Goal: Information Seeking & Learning: Learn about a topic

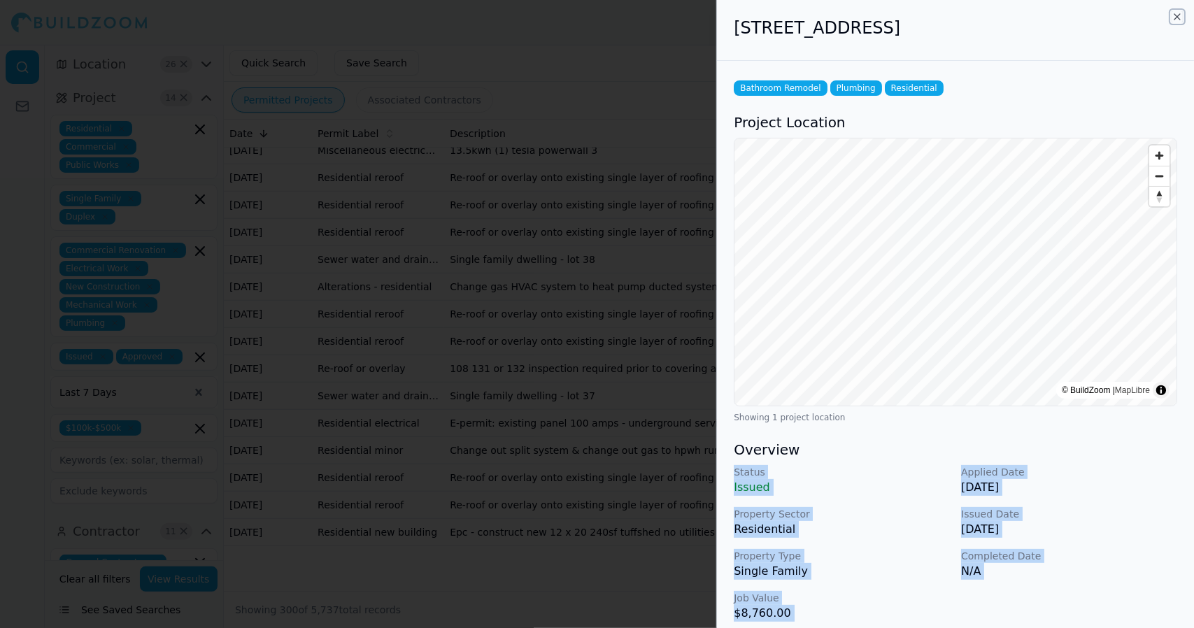
click at [1172, 12] on icon "button" at bounding box center [1177, 16] width 11 height 11
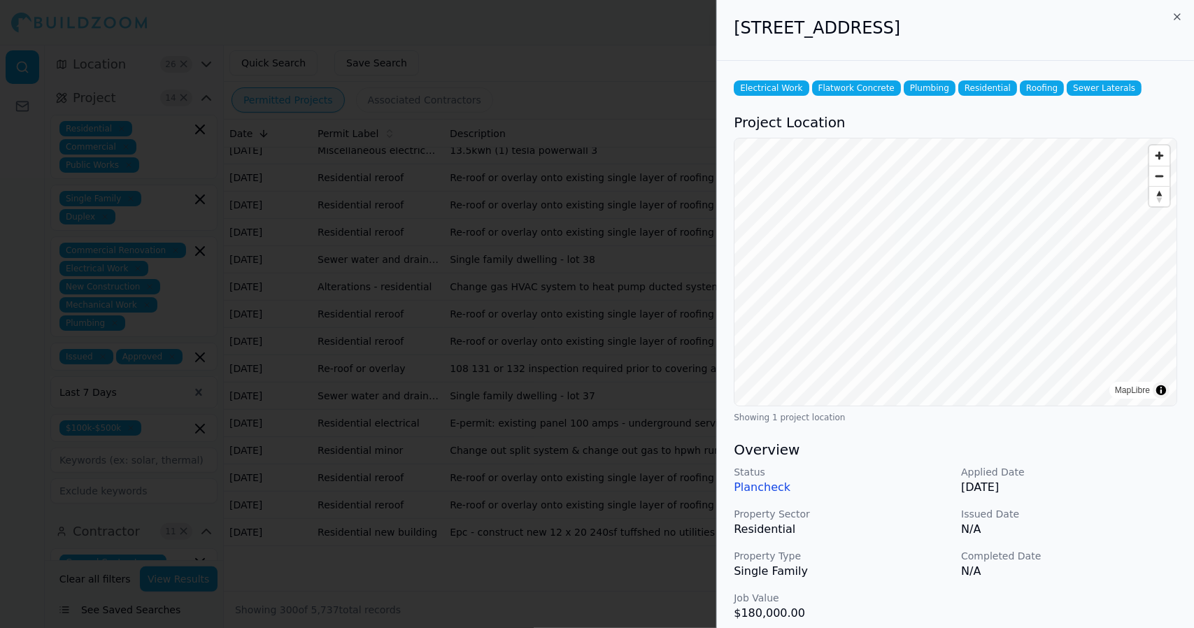
scroll to position [8401, 0]
click at [1193, 24] on div "[STREET_ADDRESS]" at bounding box center [955, 30] width 477 height 61
click at [1191, 20] on div "[STREET_ADDRESS]" at bounding box center [955, 30] width 477 height 61
click at [1188, 31] on div "[STREET_ADDRESS]" at bounding box center [955, 30] width 477 height 61
click at [1193, 18] on div "[STREET_ADDRESS]" at bounding box center [955, 30] width 477 height 61
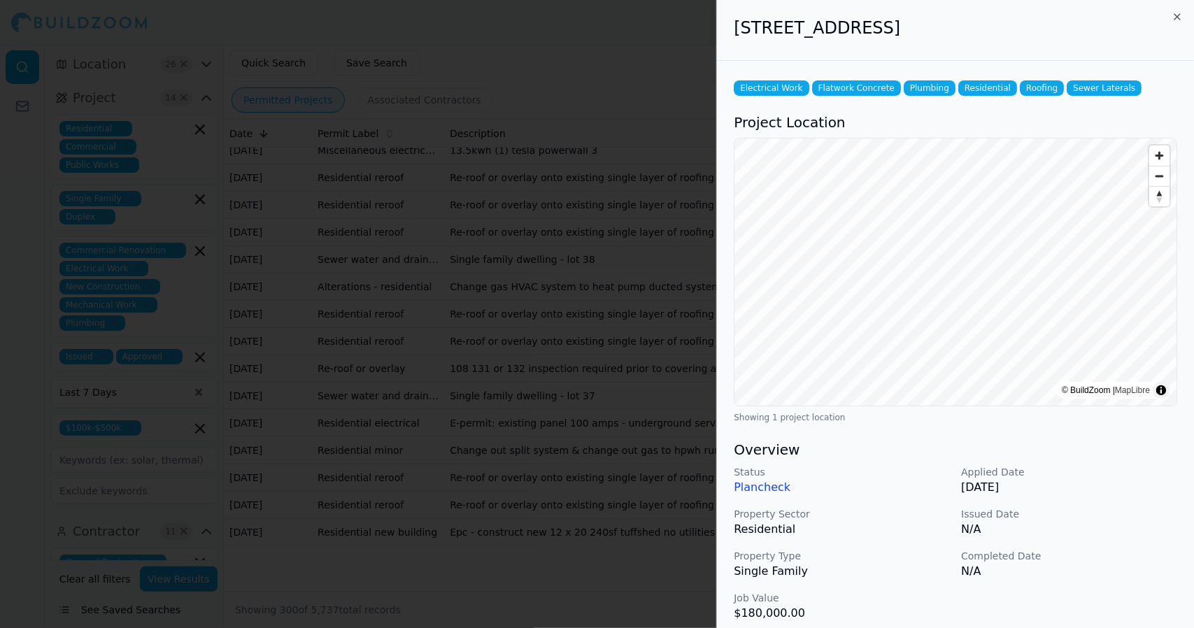
click at [1191, 26] on div "[STREET_ADDRESS]" at bounding box center [955, 30] width 477 height 61
click at [1178, 22] on icon "button" at bounding box center [1177, 16] width 11 height 11
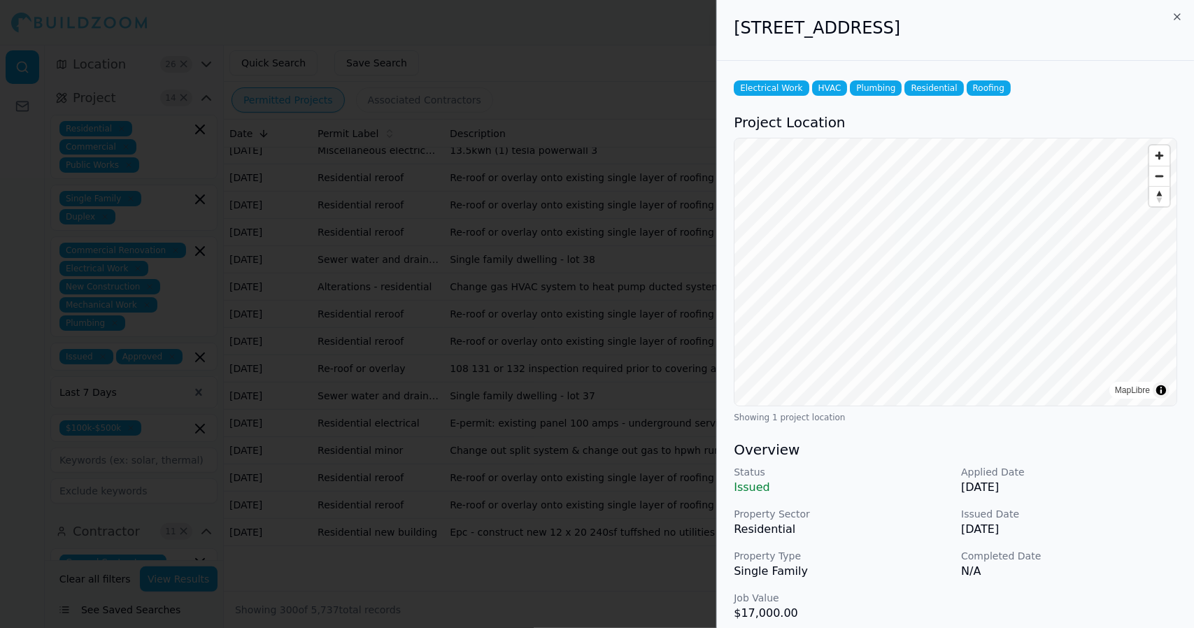
scroll to position [8553, 0]
click at [1182, 17] on icon "button" at bounding box center [1177, 16] width 11 height 11
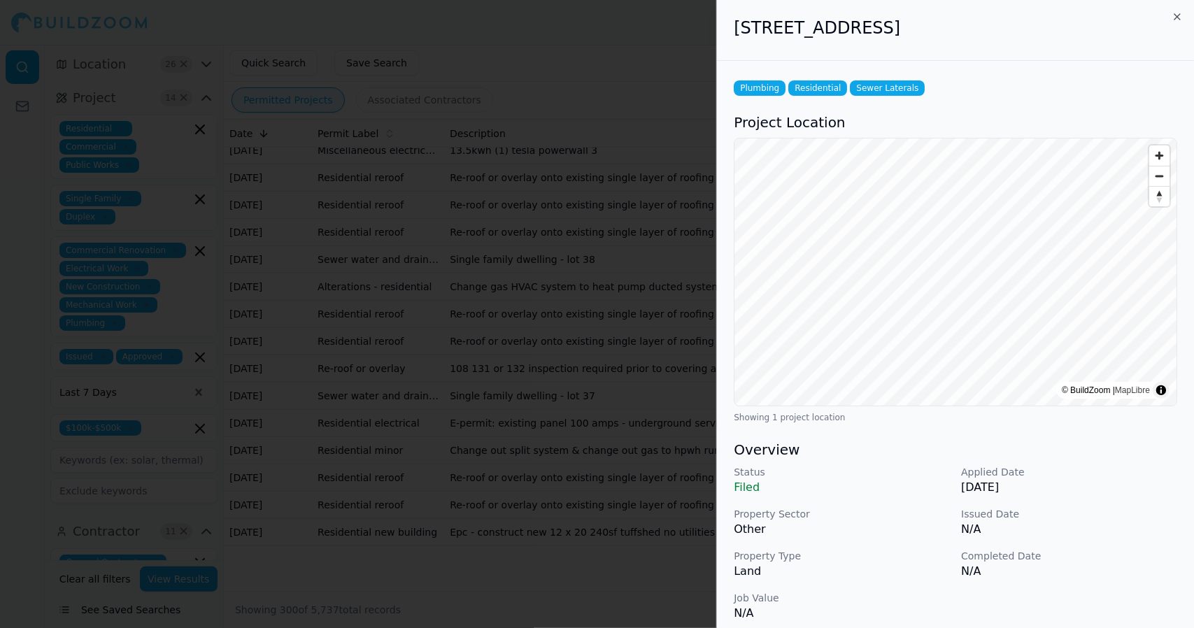
click at [1104, 559] on p "Completed Date" at bounding box center [1069, 556] width 216 height 14
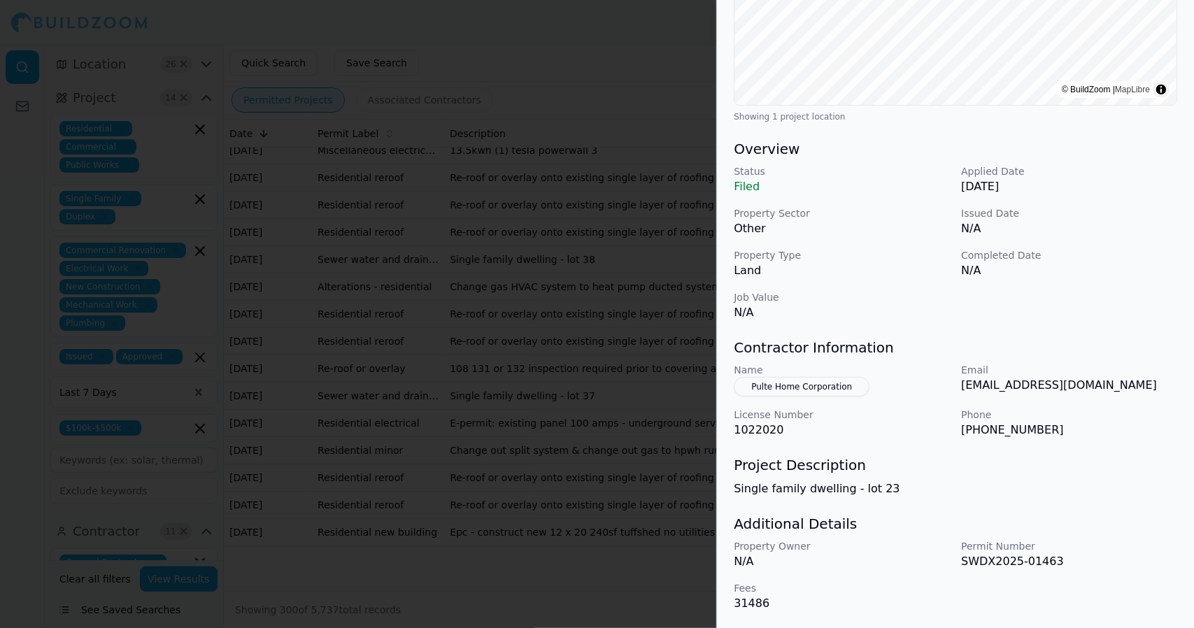
scroll to position [0, 0]
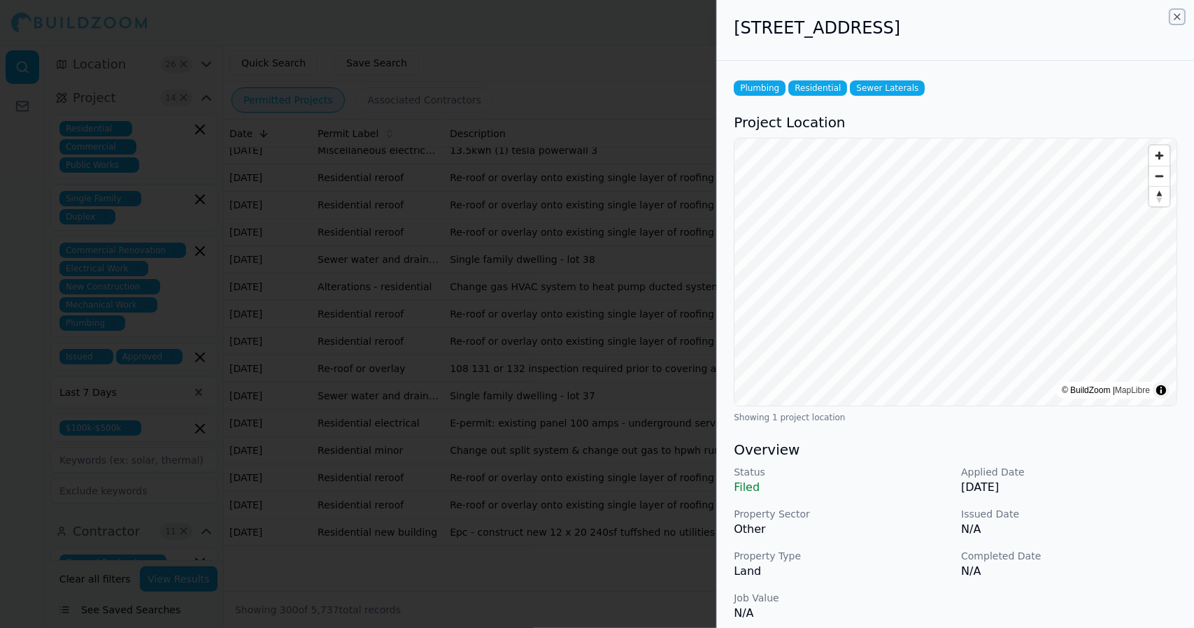
click at [1172, 14] on icon "button" at bounding box center [1177, 16] width 11 height 11
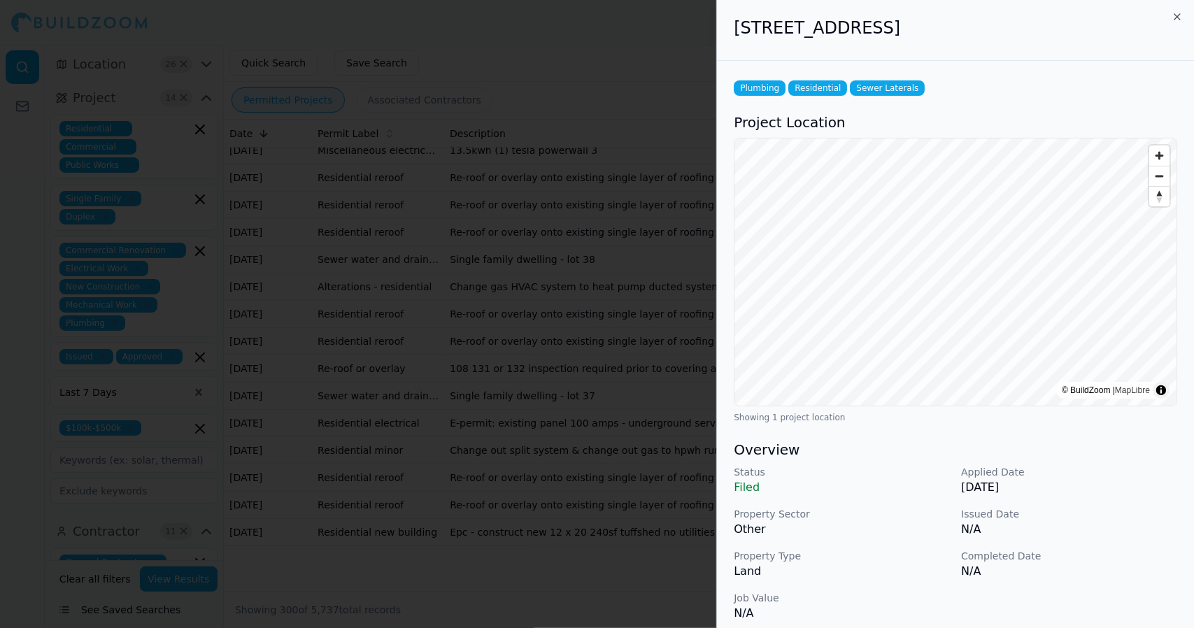
click at [1093, 555] on p "Completed Date" at bounding box center [1069, 556] width 216 height 14
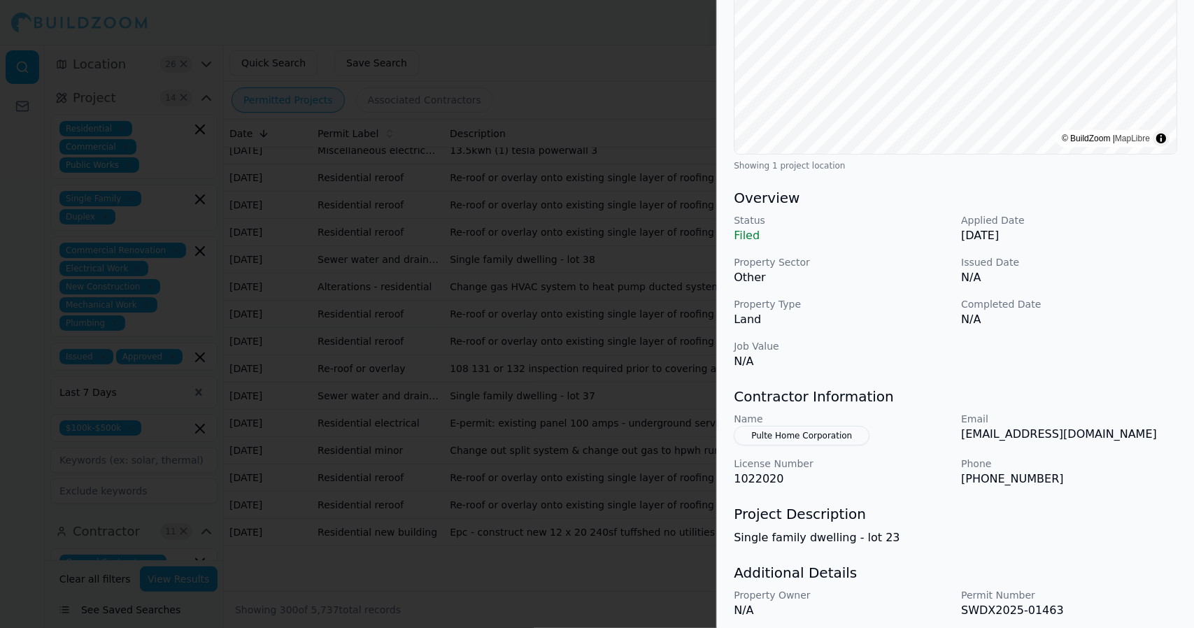
scroll to position [253, 0]
click at [1139, 417] on p "Email" at bounding box center [1069, 418] width 216 height 14
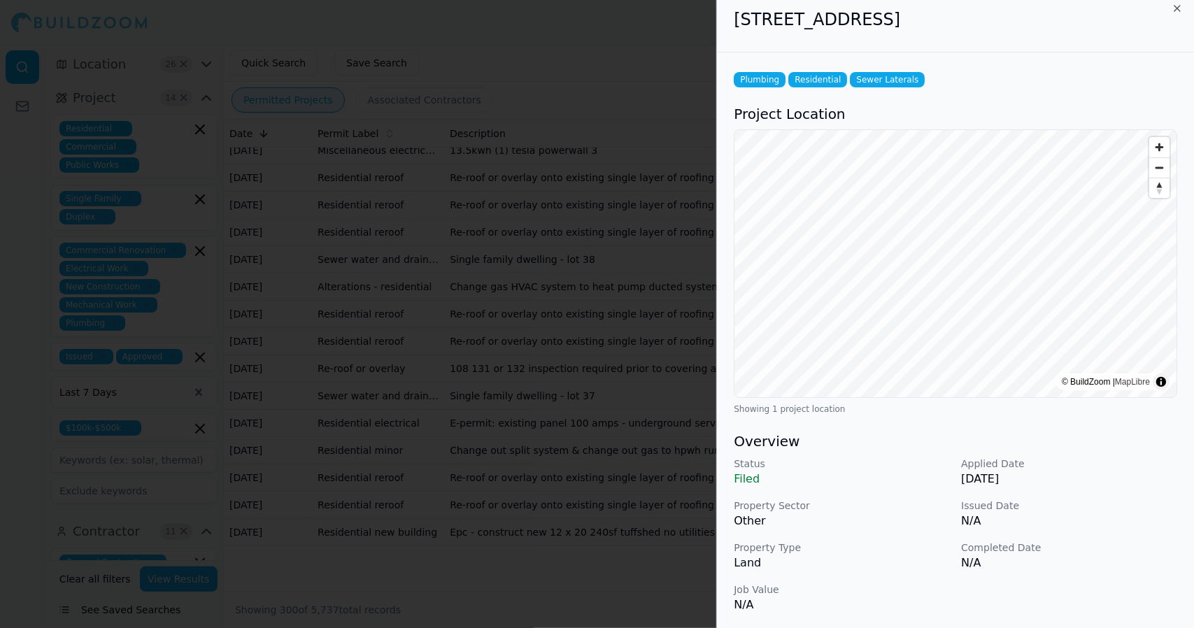
scroll to position [0, 0]
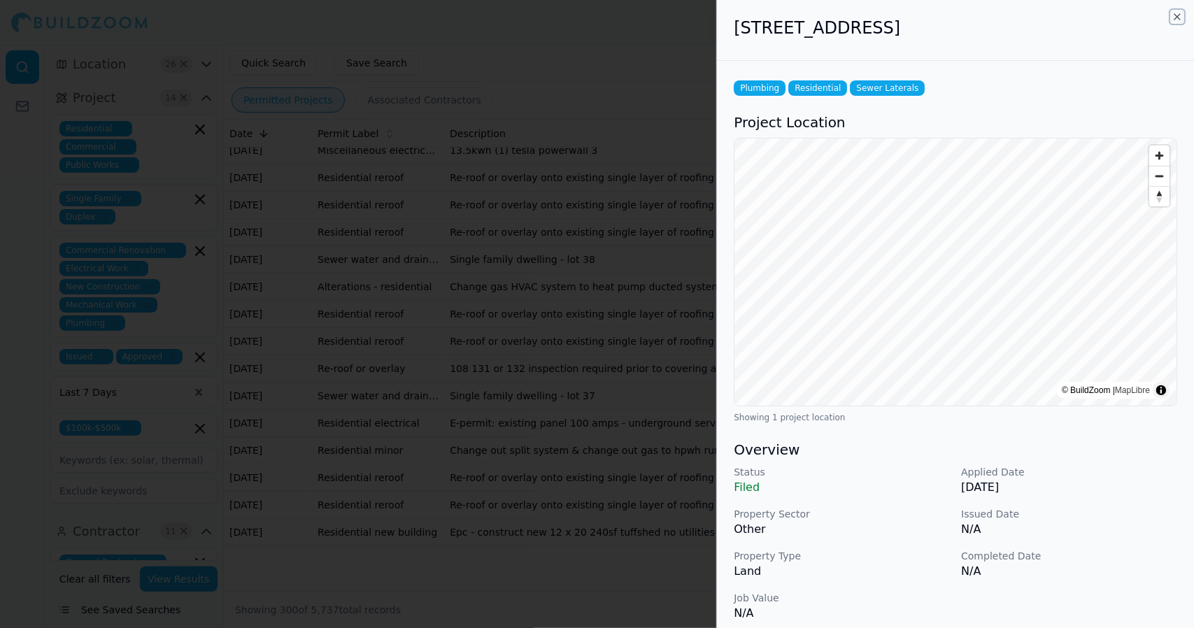
click at [1177, 17] on icon "button" at bounding box center [1177, 17] width 6 height 6
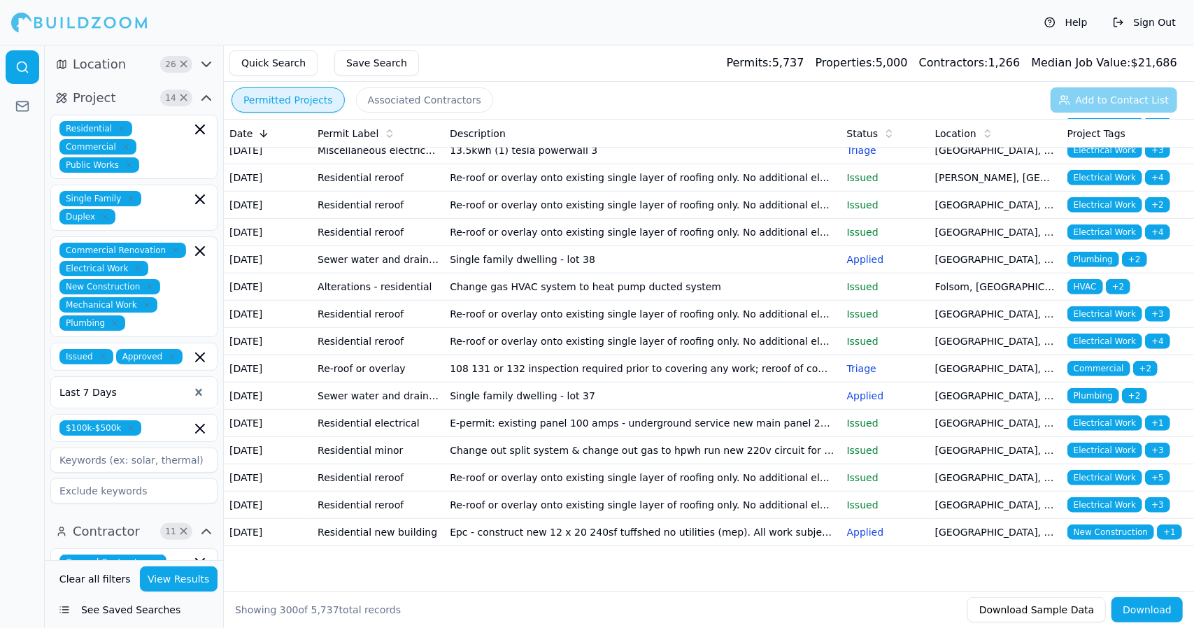
click at [255, 58] on button "Quick Search" at bounding box center [273, 62] width 88 height 25
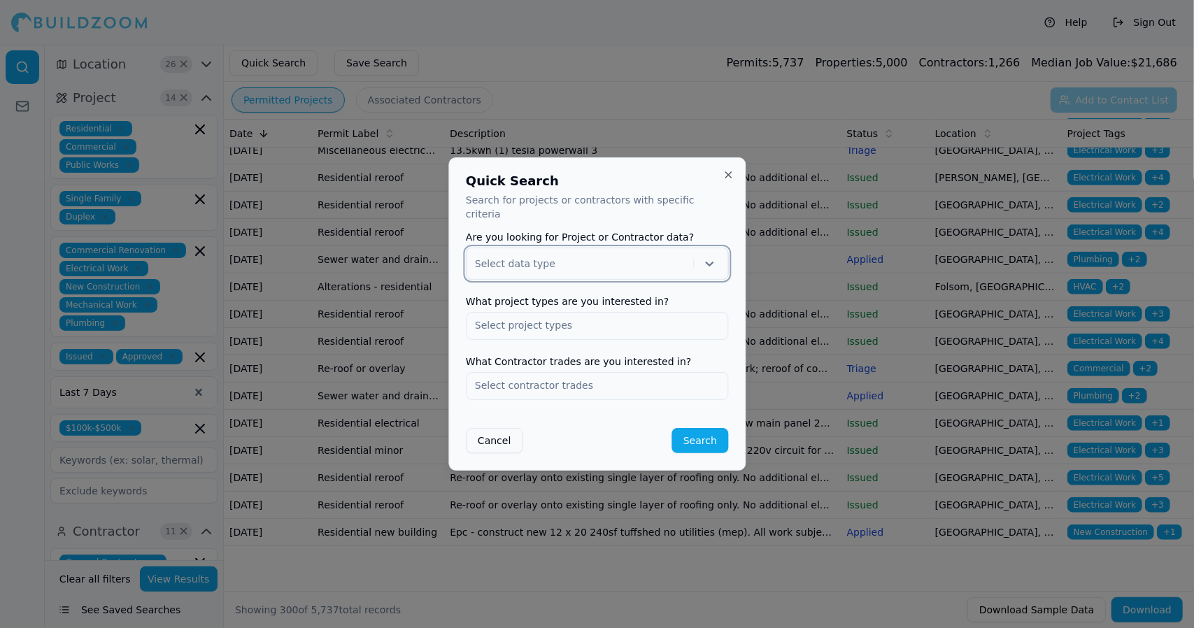
click at [438, 104] on div at bounding box center [597, 314] width 1194 height 628
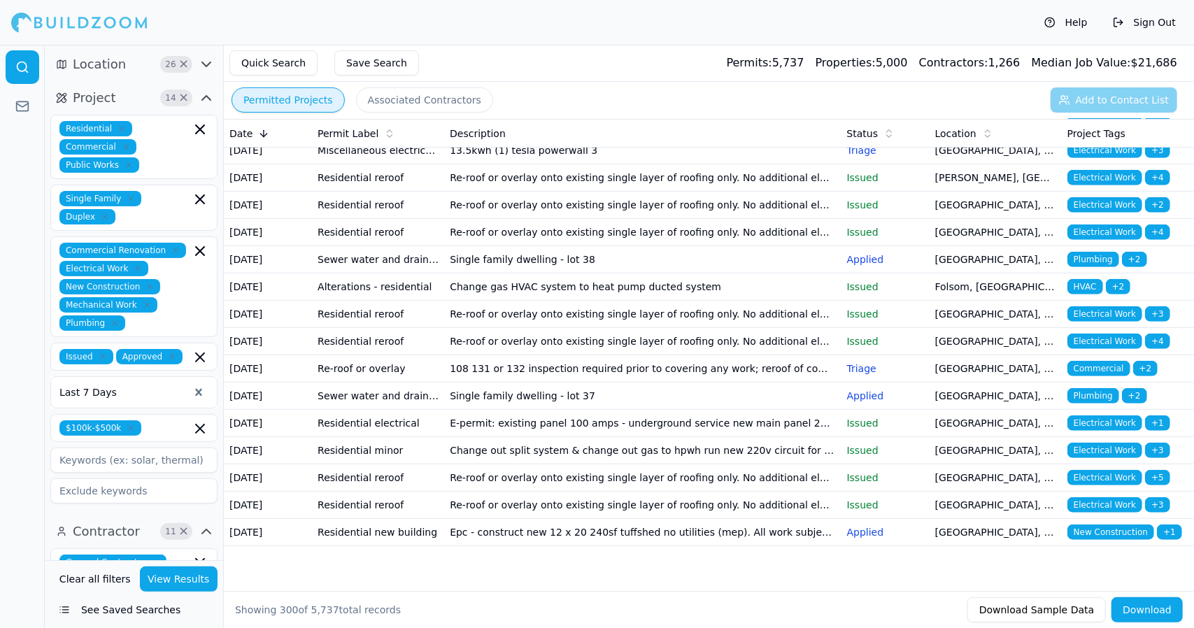
click at [438, 104] on button "Associated Contractors" at bounding box center [424, 99] width 137 height 25
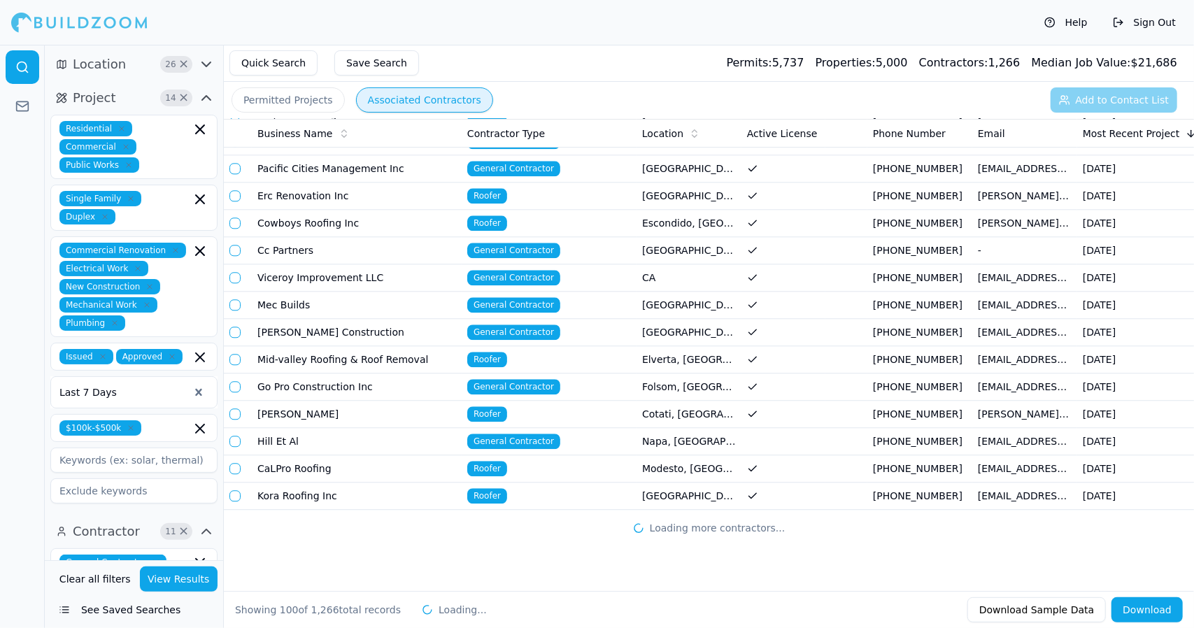
scroll to position [2316, 0]
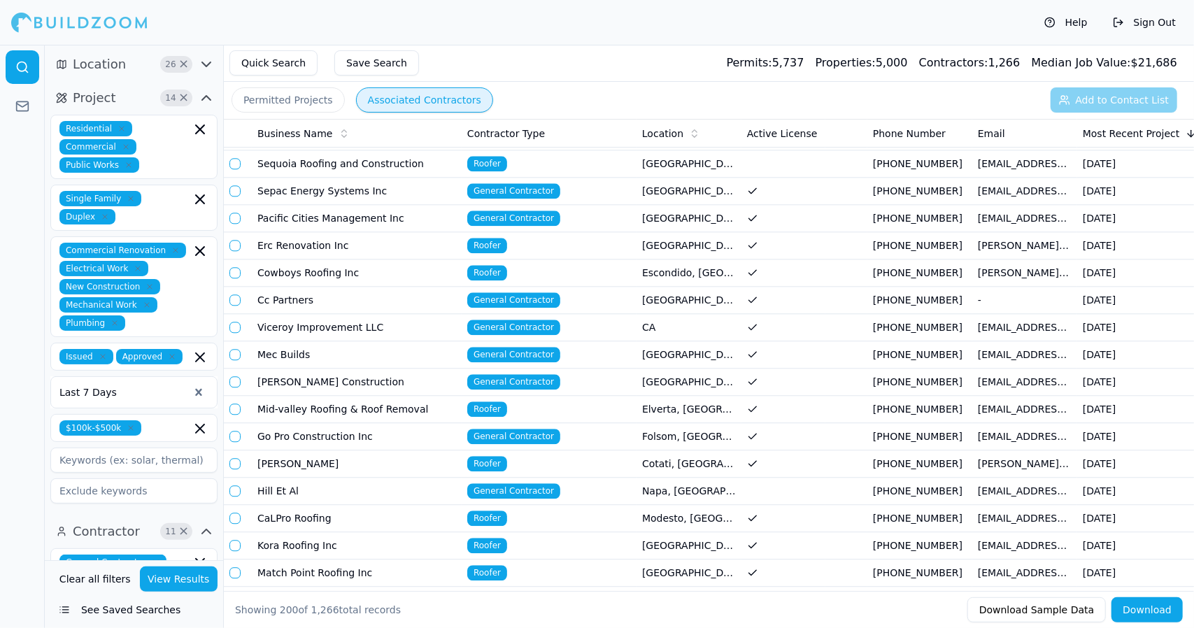
click at [283, 61] on button "Quick Search" at bounding box center [273, 62] width 88 height 25
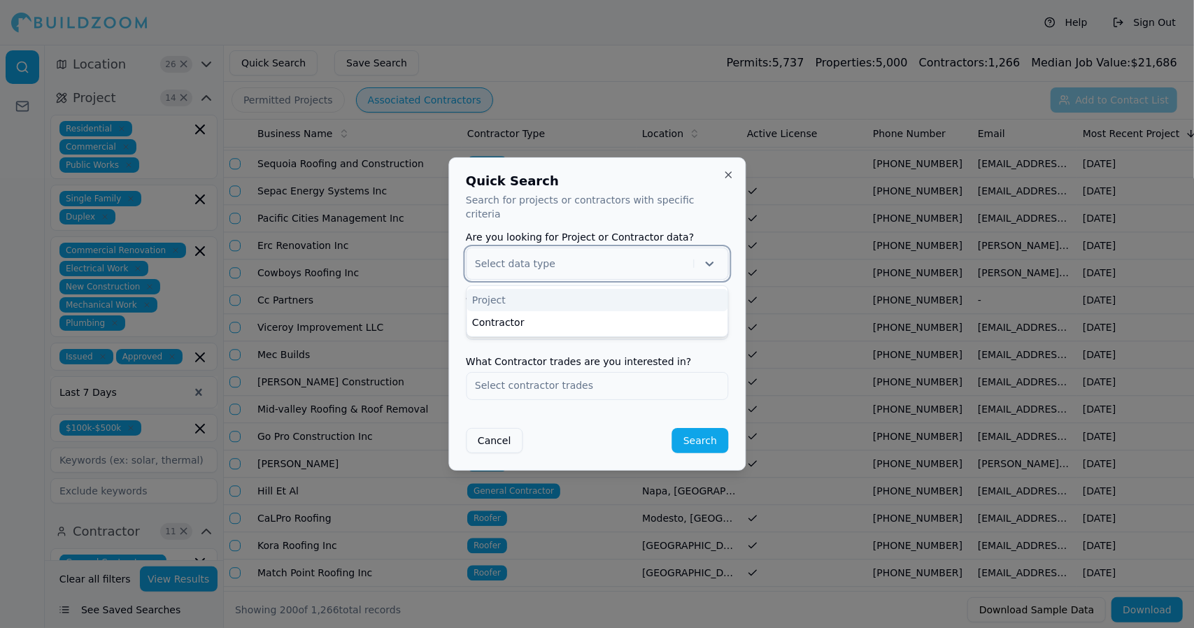
click at [706, 262] on icon at bounding box center [709, 264] width 8 height 5
click at [665, 314] on div "Contractor" at bounding box center [597, 322] width 261 height 22
click at [588, 320] on input "text" at bounding box center [597, 325] width 261 height 25
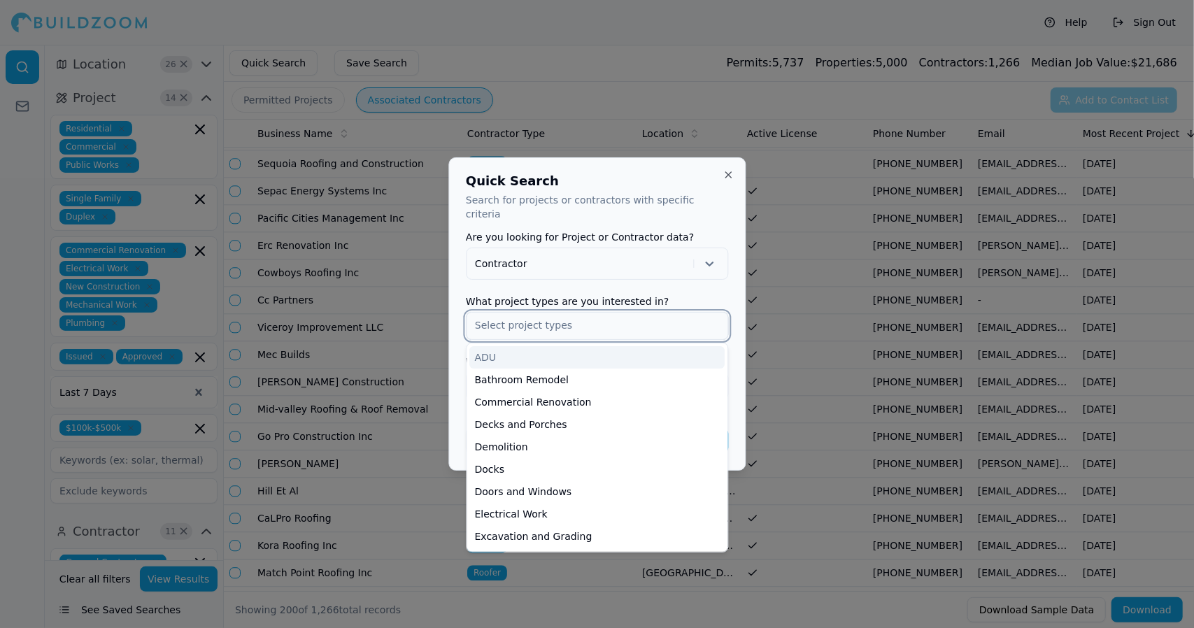
click at [623, 492] on div "Doors and Windows" at bounding box center [596, 492] width 255 height 22
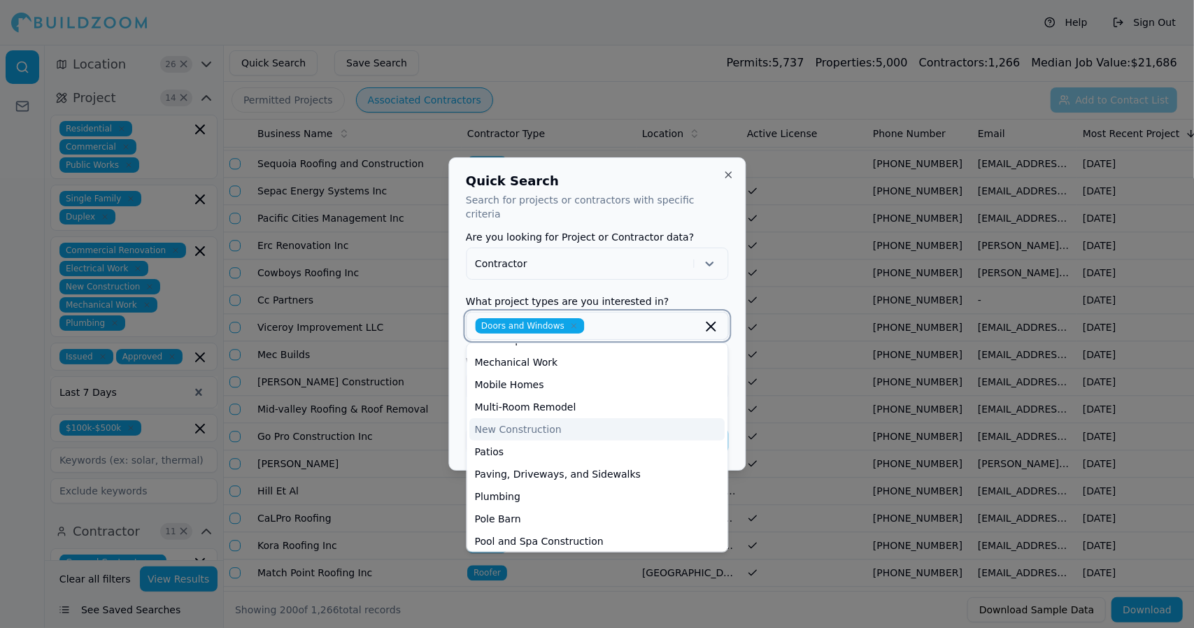
scroll to position [354, 0]
click at [627, 419] on div "New Construction" at bounding box center [596, 429] width 255 height 22
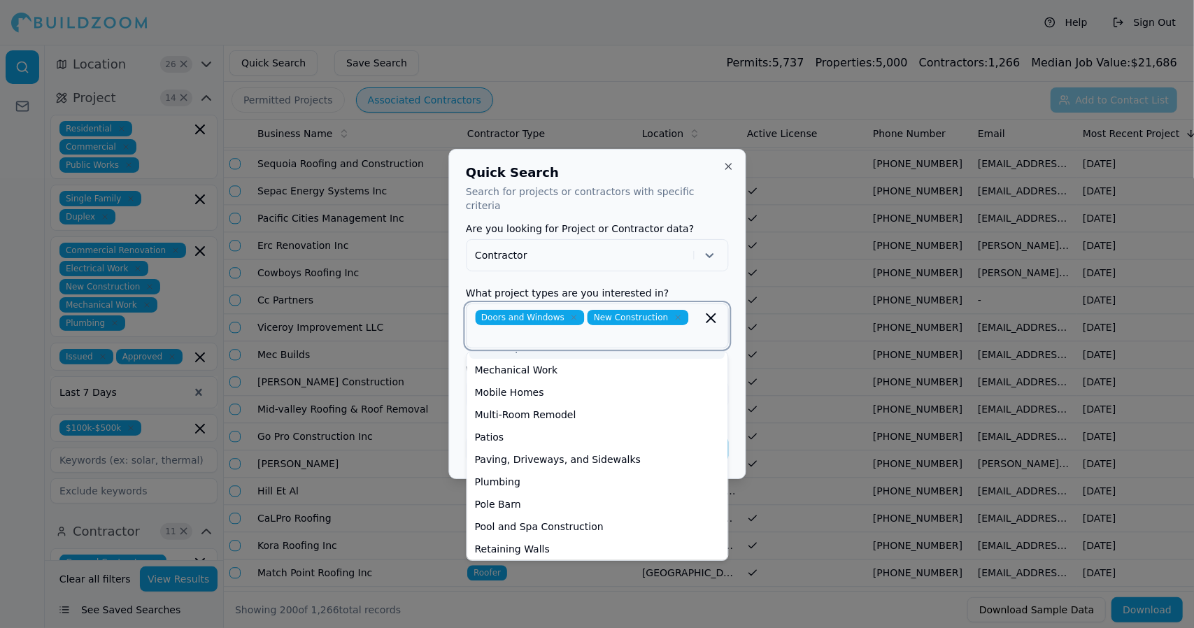
click at [570, 313] on icon "button" at bounding box center [574, 317] width 8 height 8
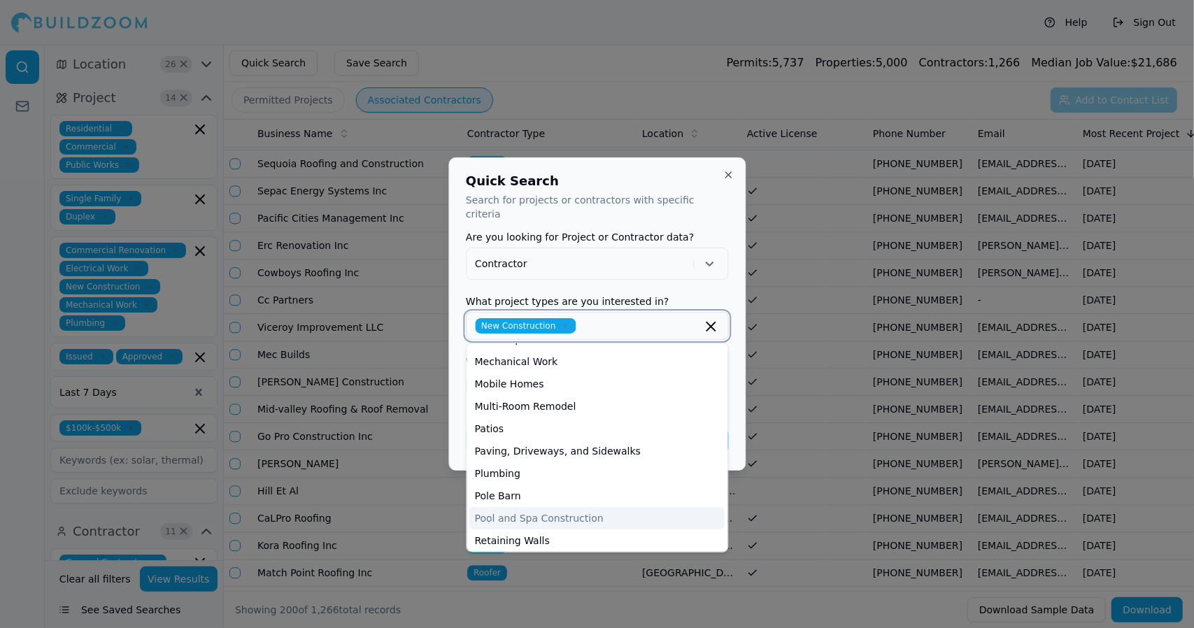
click at [634, 462] on div "Plumbing" at bounding box center [596, 473] width 255 height 22
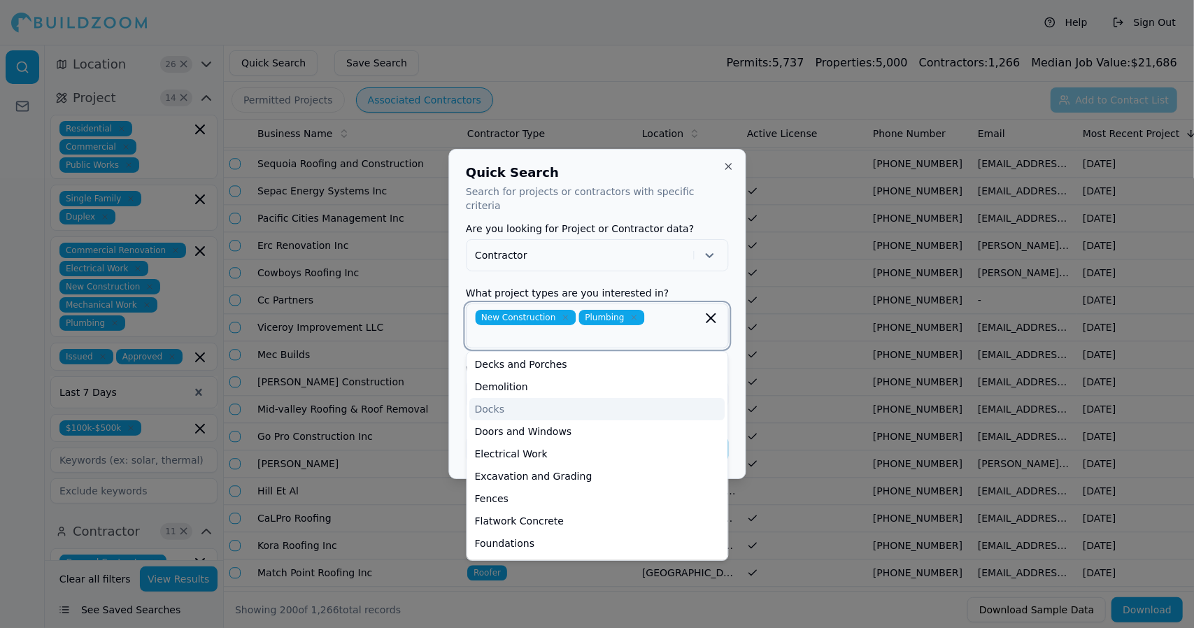
scroll to position [0, 0]
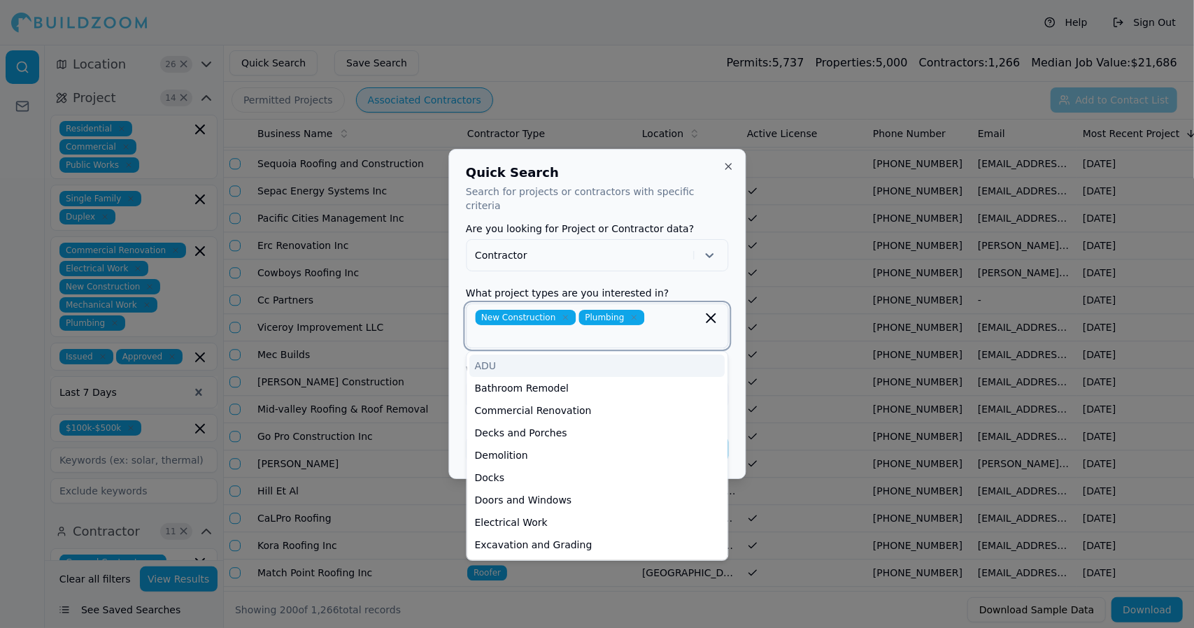
click at [642, 361] on div "ADU" at bounding box center [596, 366] width 255 height 22
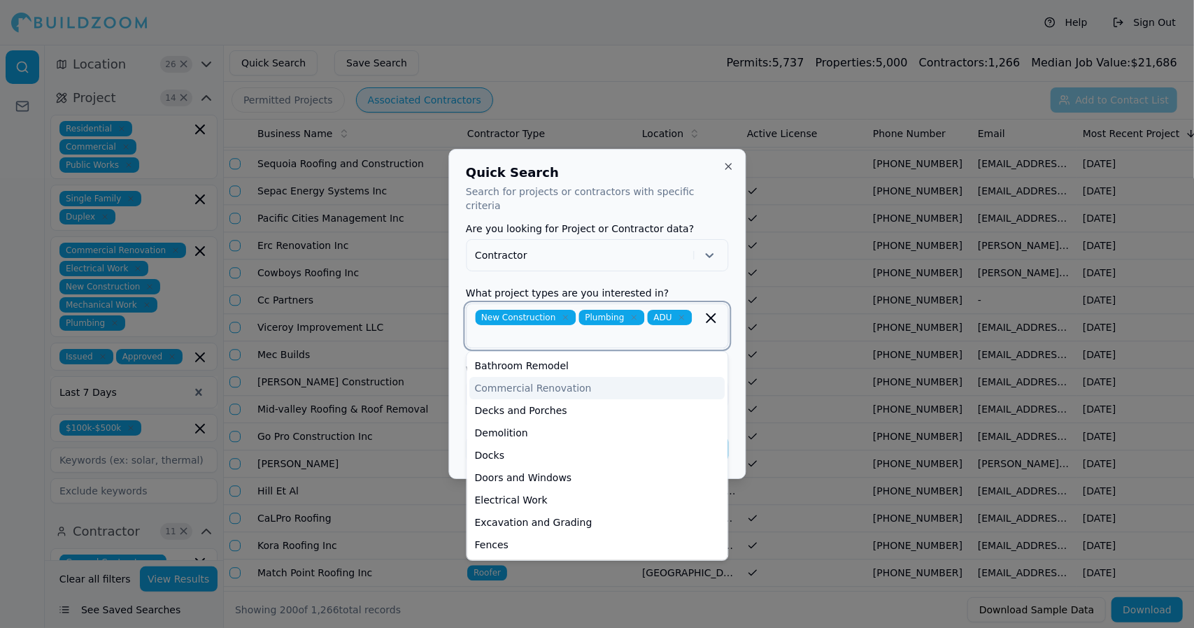
click at [624, 383] on div "Commercial Renovation" at bounding box center [596, 388] width 255 height 22
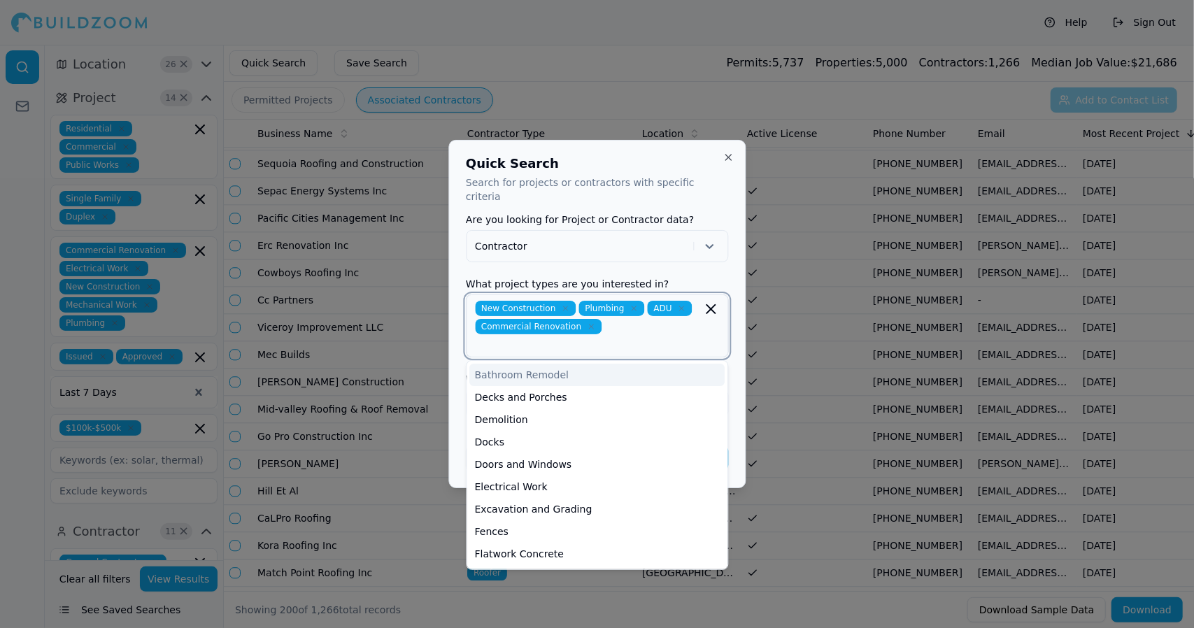
click at [614, 498] on div "Excavation and Grading" at bounding box center [596, 509] width 255 height 22
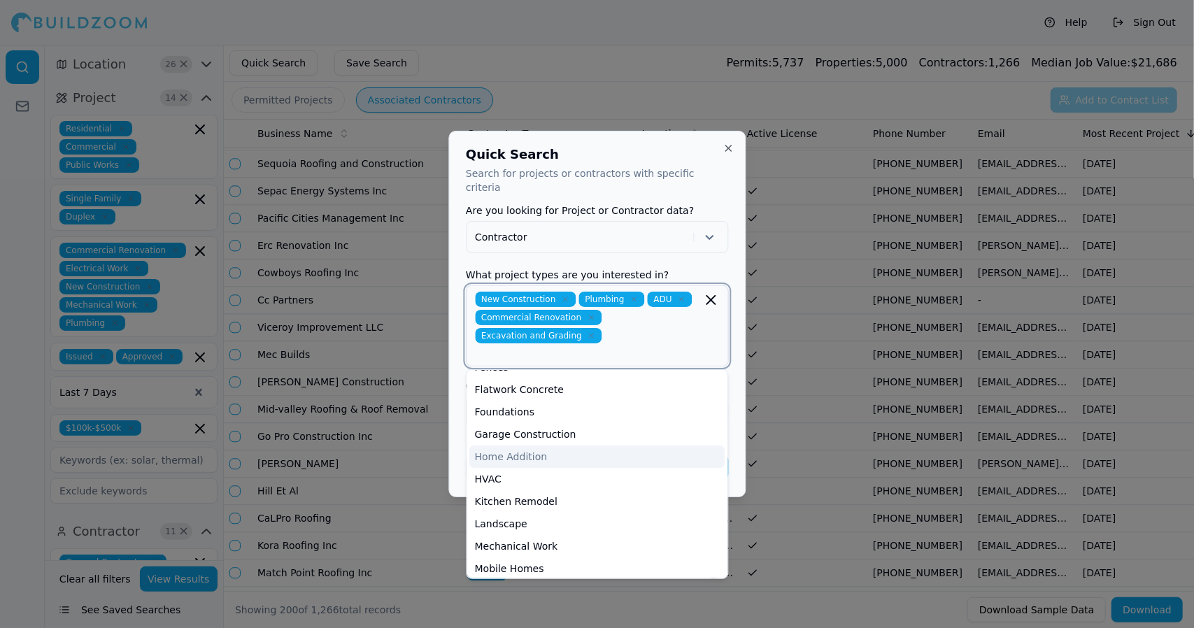
scroll to position [108, 0]
click at [674, 154] on div "Quick Search Search for projects or contractors with specific criteria Are you …" at bounding box center [596, 314] width 297 height 367
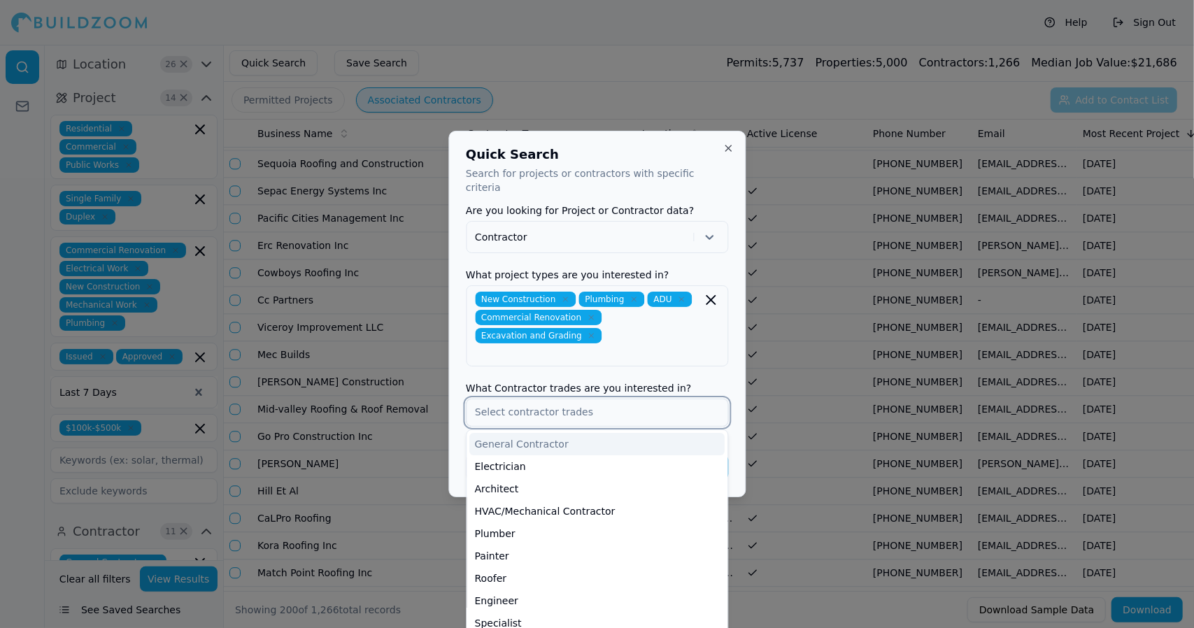
click at [639, 399] on input "text" at bounding box center [597, 411] width 261 height 25
click at [615, 433] on div "General Contractor" at bounding box center [596, 444] width 255 height 22
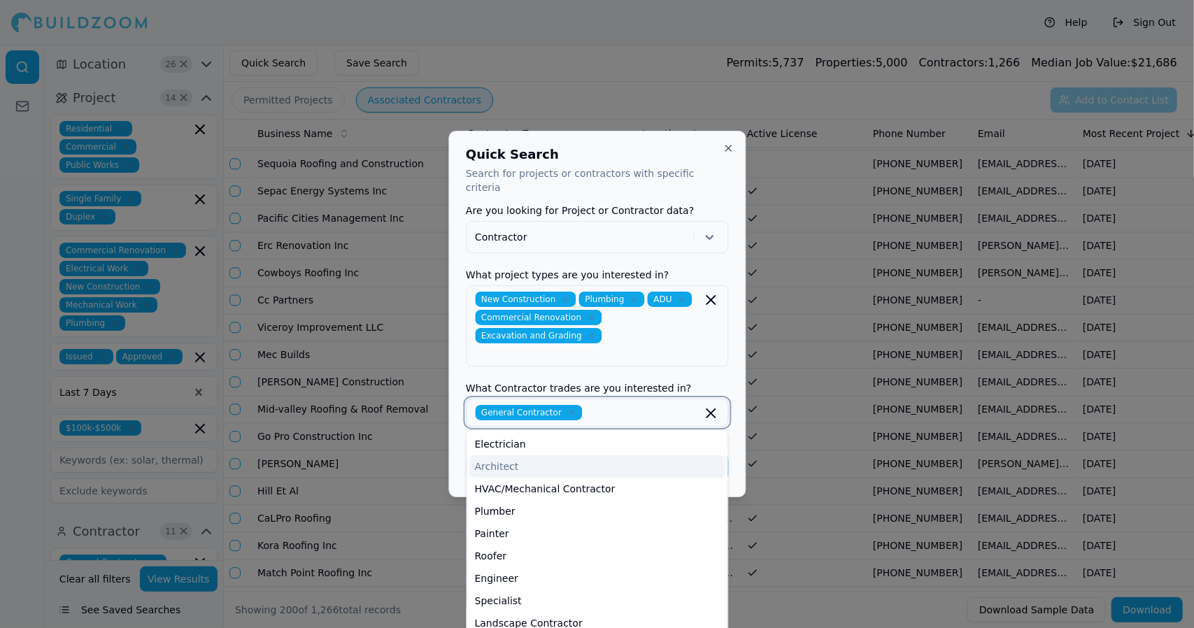
click at [553, 455] on div "Architect" at bounding box center [596, 466] width 255 height 22
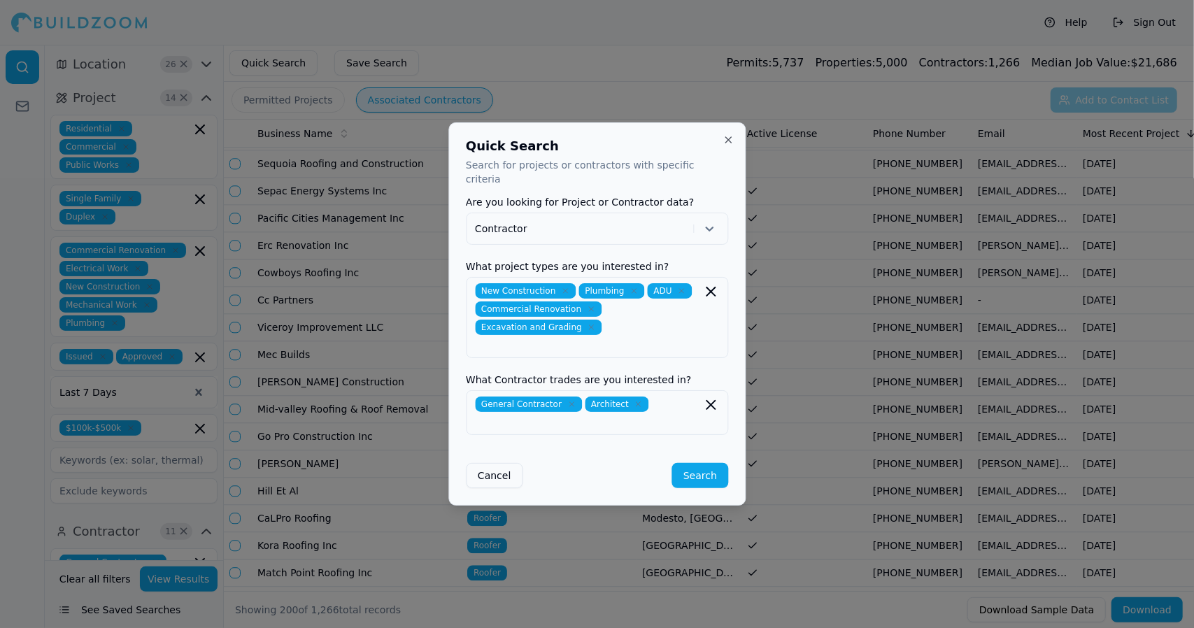
click at [663, 151] on div "Quick Search Search for projects or contractors with specific criteria Are you …" at bounding box center [596, 313] width 297 height 383
click at [702, 463] on button "Search" at bounding box center [700, 475] width 56 height 25
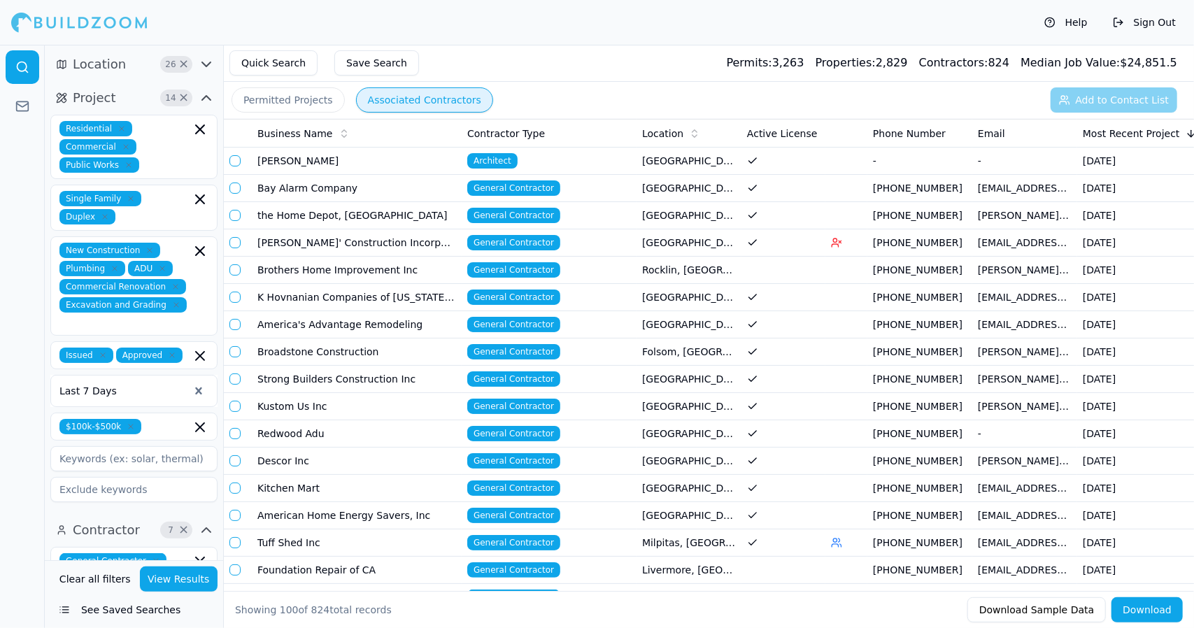
click at [466, 366] on td "General Contractor" at bounding box center [549, 379] width 175 height 27
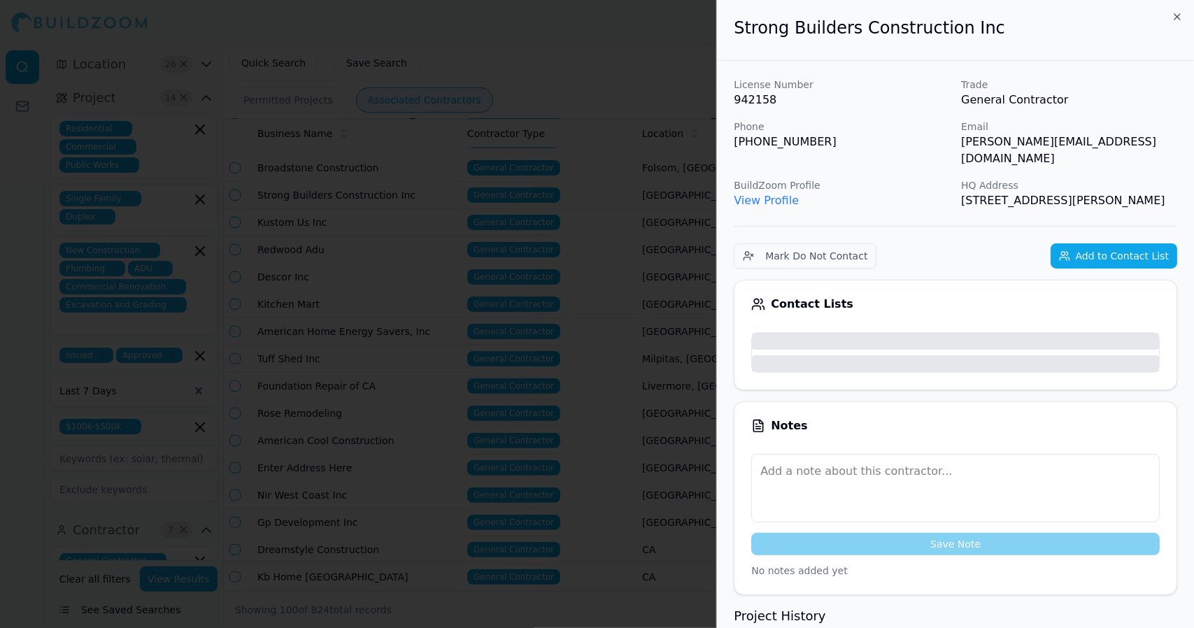
scroll to position [187, 0]
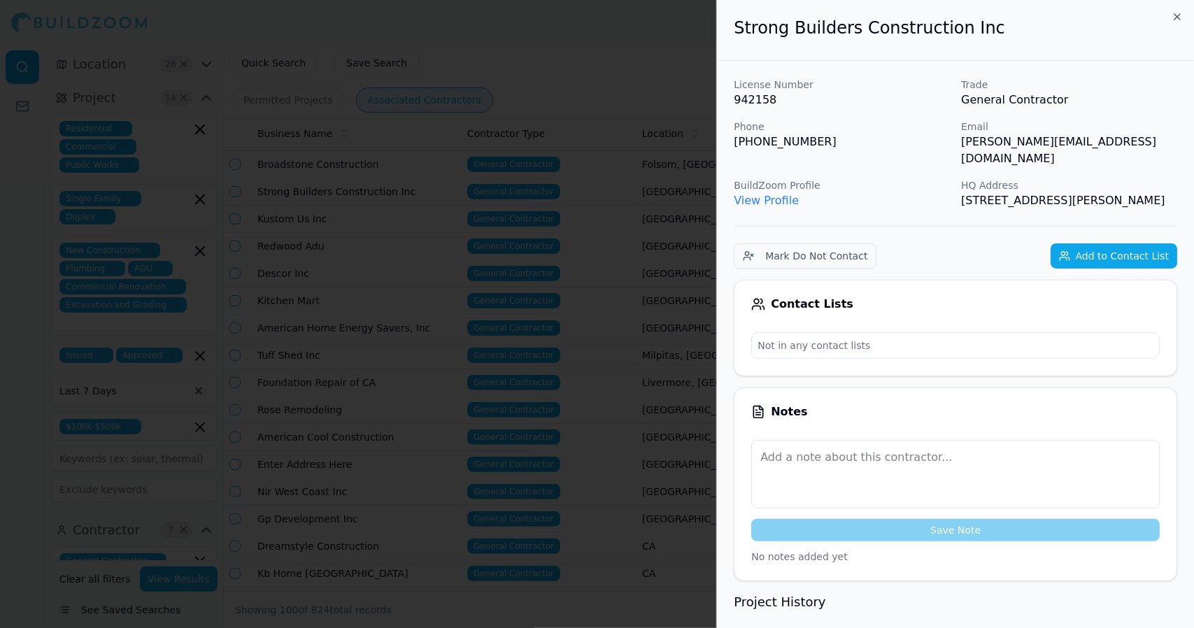
click at [1168, 31] on h2 "Strong Builders Construction Inc" at bounding box center [955, 28] width 443 height 22
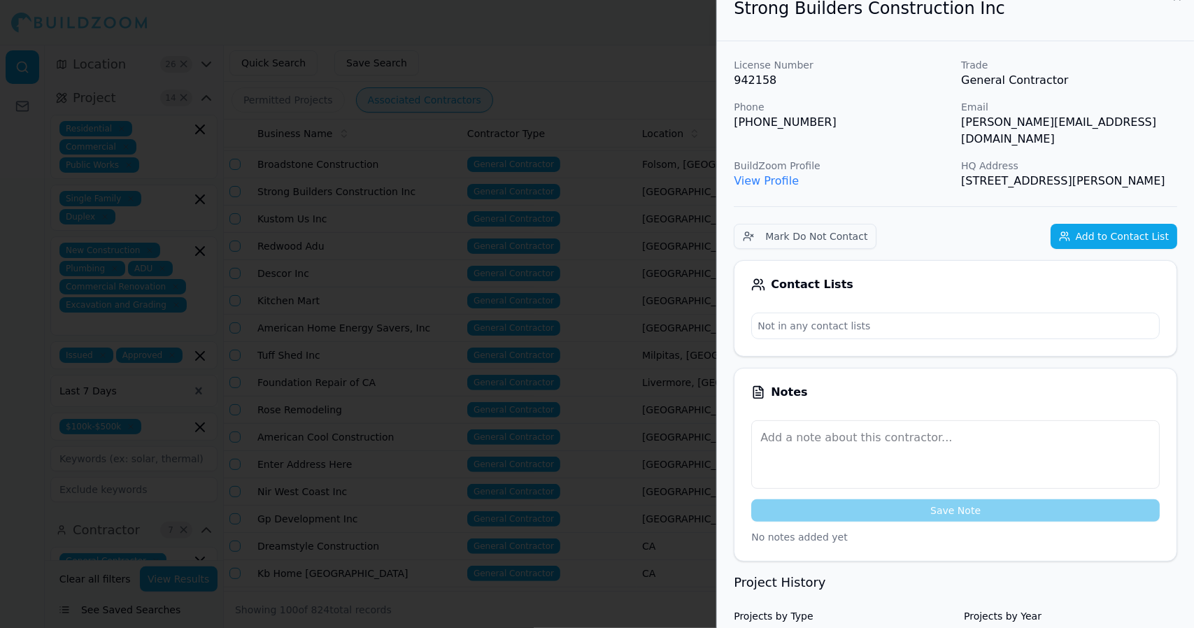
scroll to position [0, 0]
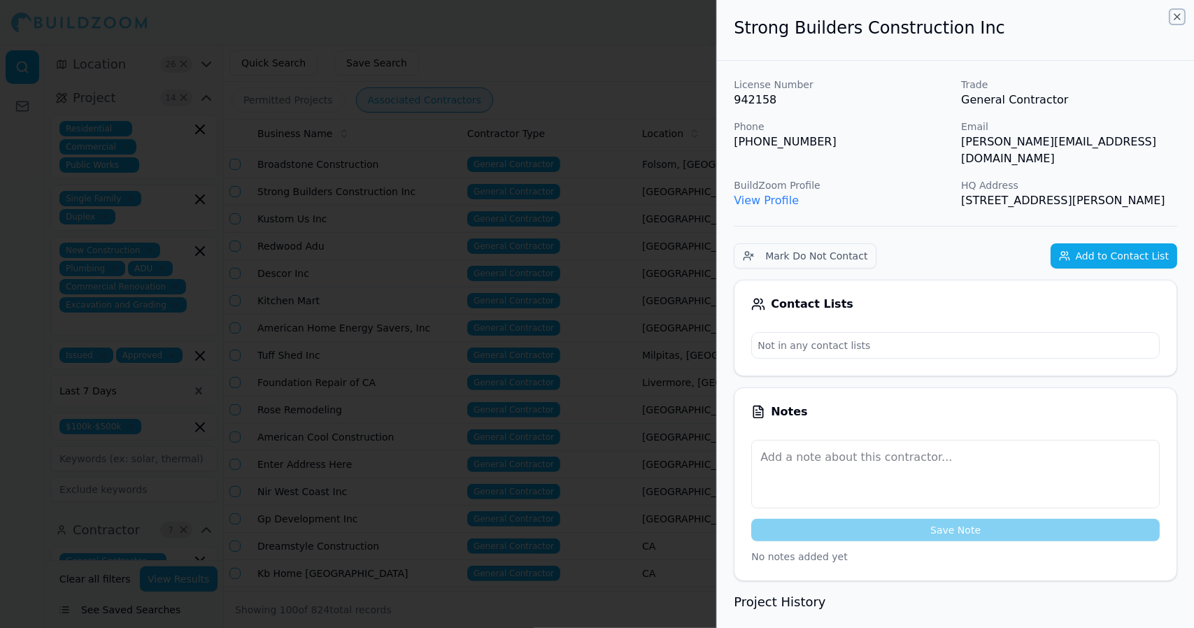
click at [1177, 17] on icon "button" at bounding box center [1177, 17] width 6 height 6
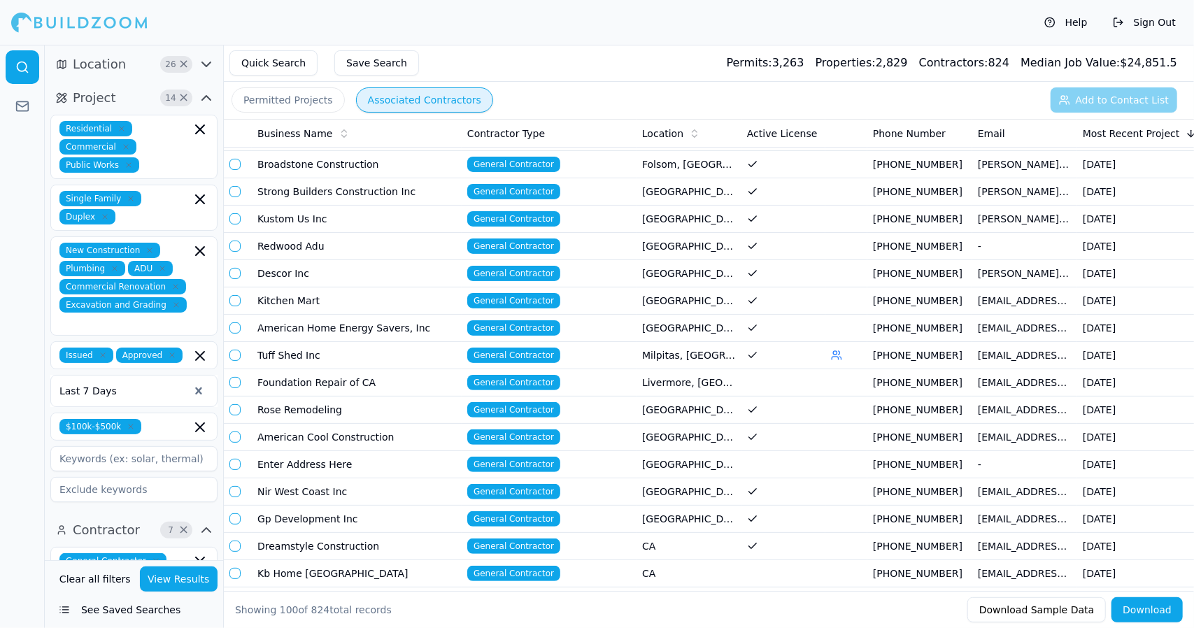
click at [304, 100] on button "Permitted Projects" at bounding box center [288, 99] width 113 height 25
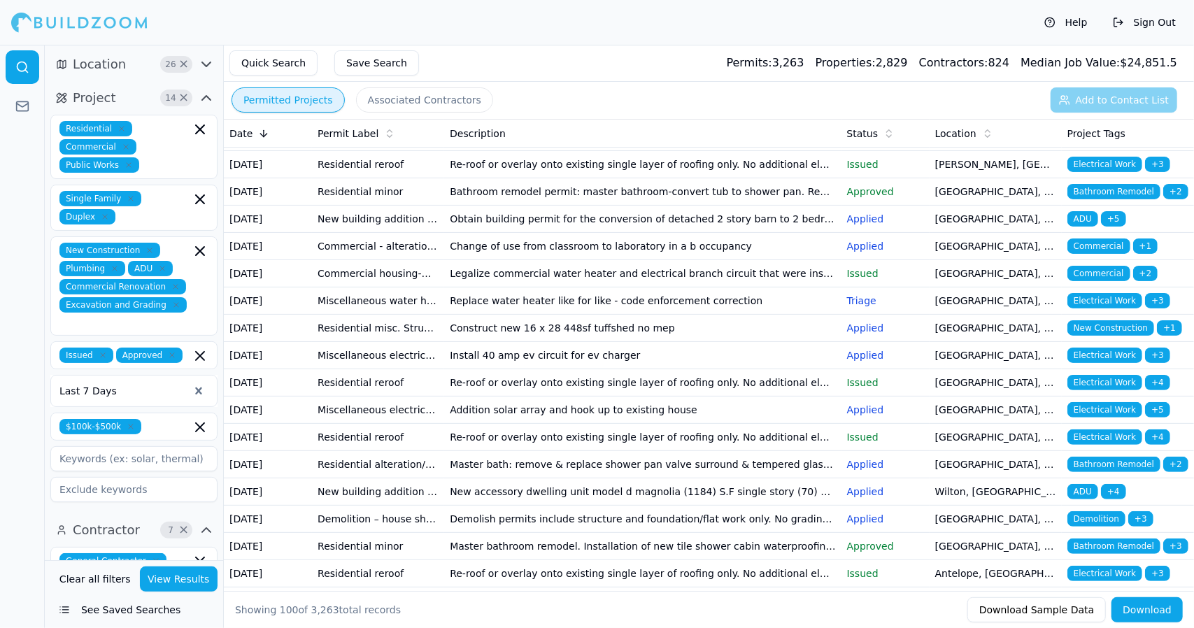
click at [602, 287] on td "Legalize commercial water heater and electrical branch circuit that were instal…" at bounding box center [642, 273] width 397 height 27
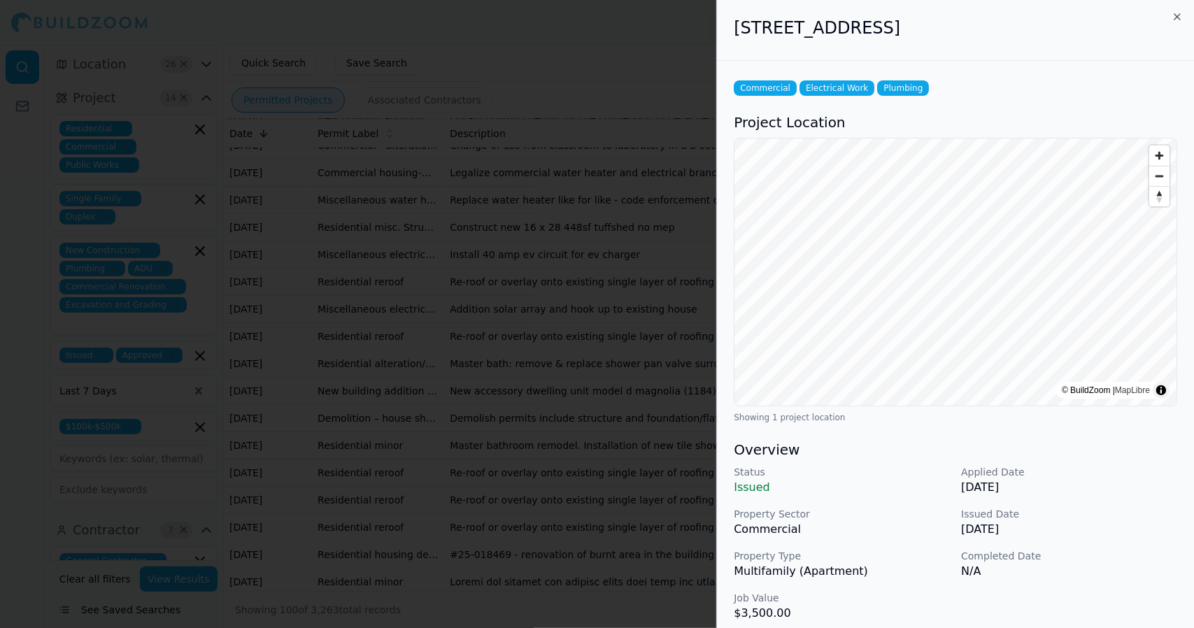
scroll to position [318, 0]
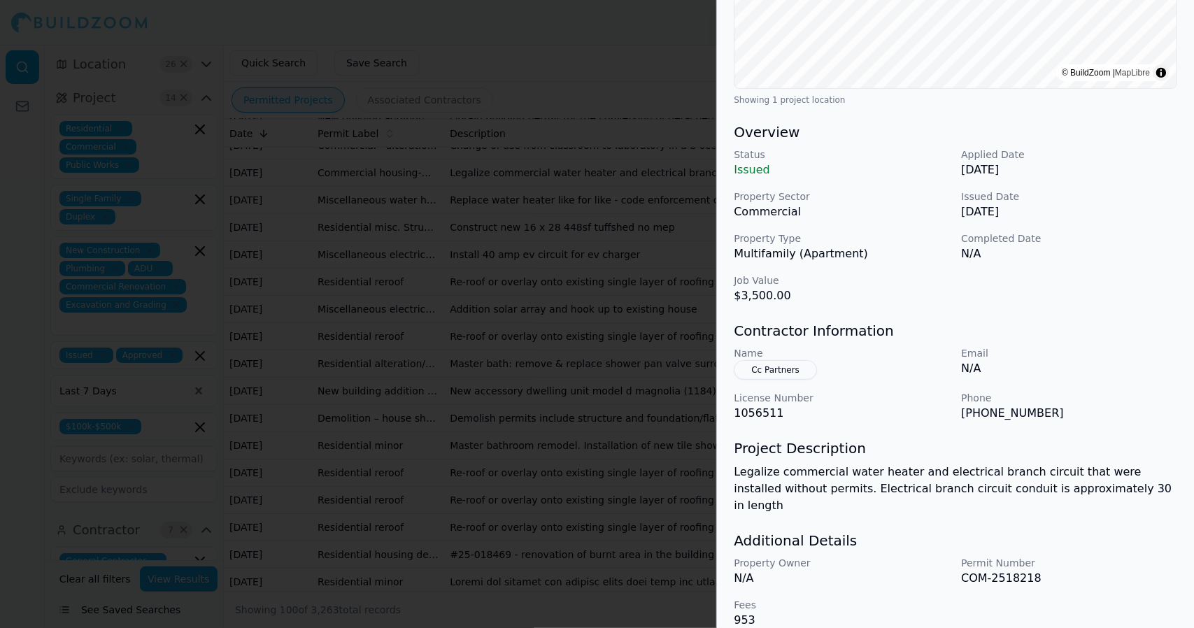
click at [1156, 148] on p "Applied Date" at bounding box center [1069, 155] width 216 height 14
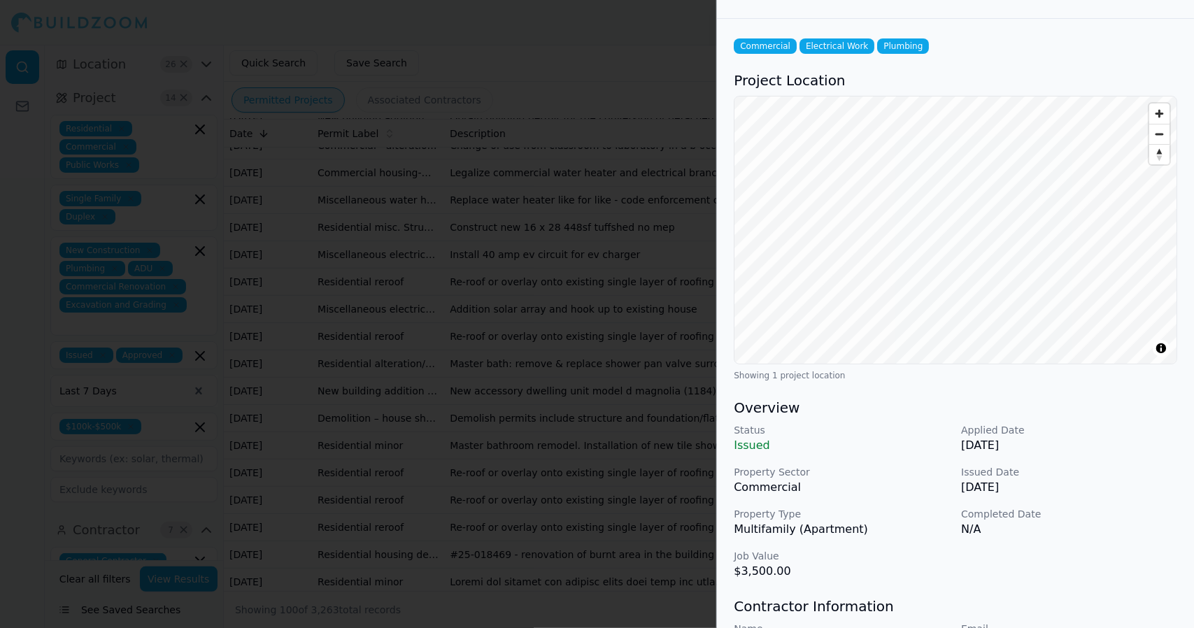
scroll to position [0, 0]
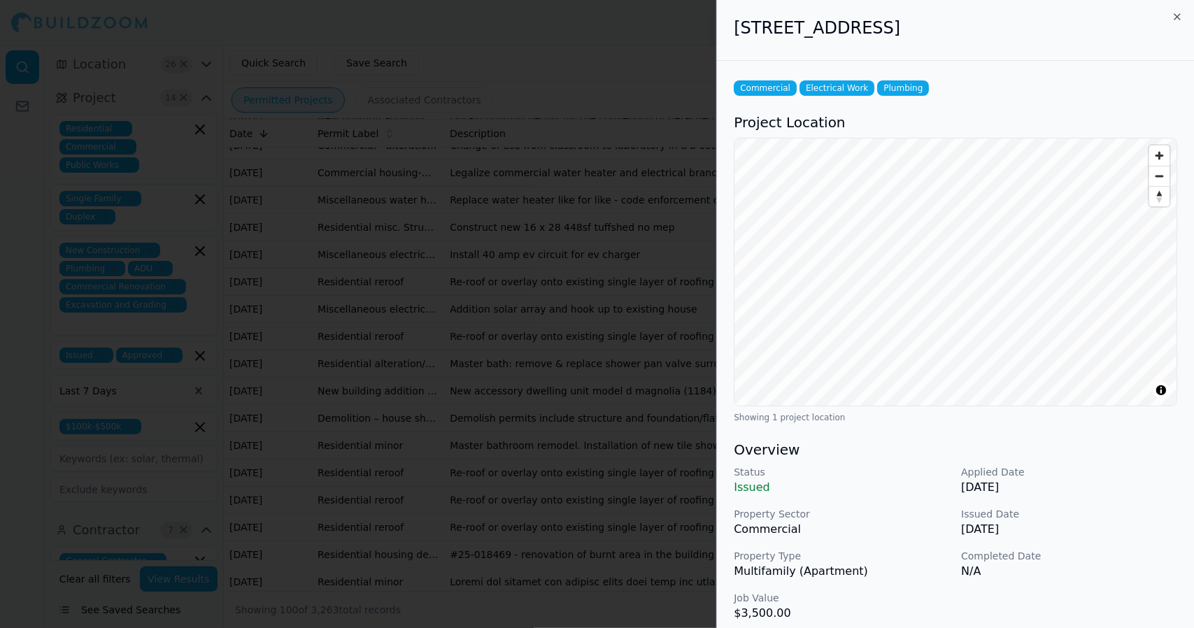
click at [1182, 18] on icon "button" at bounding box center [1177, 16] width 11 height 11
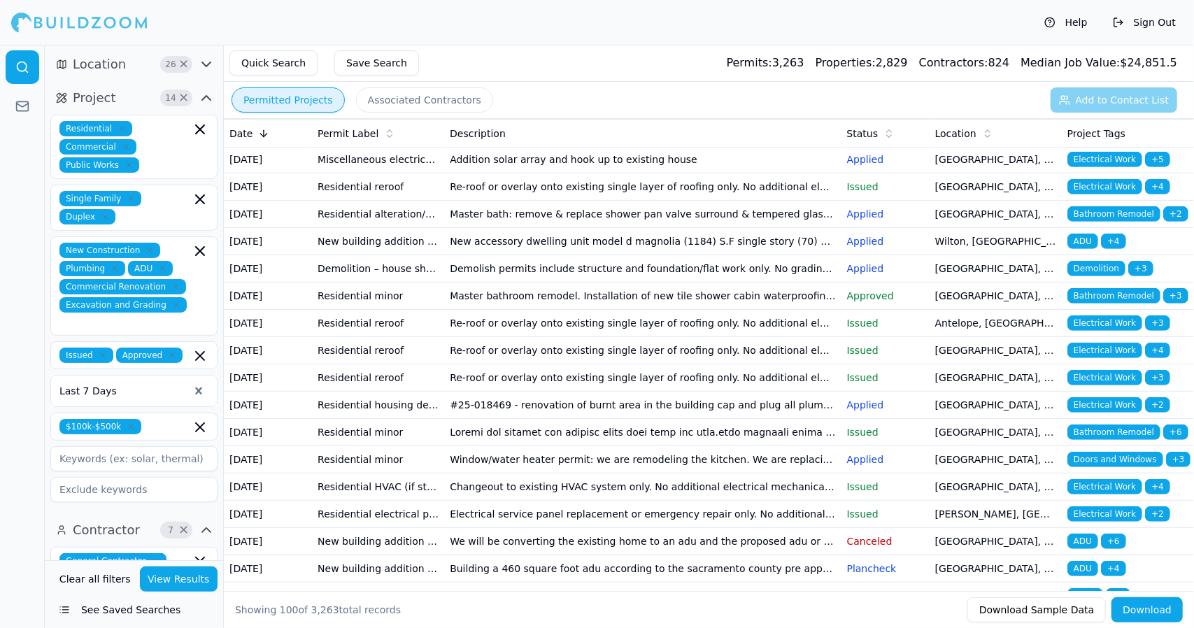
scroll to position [440, 0]
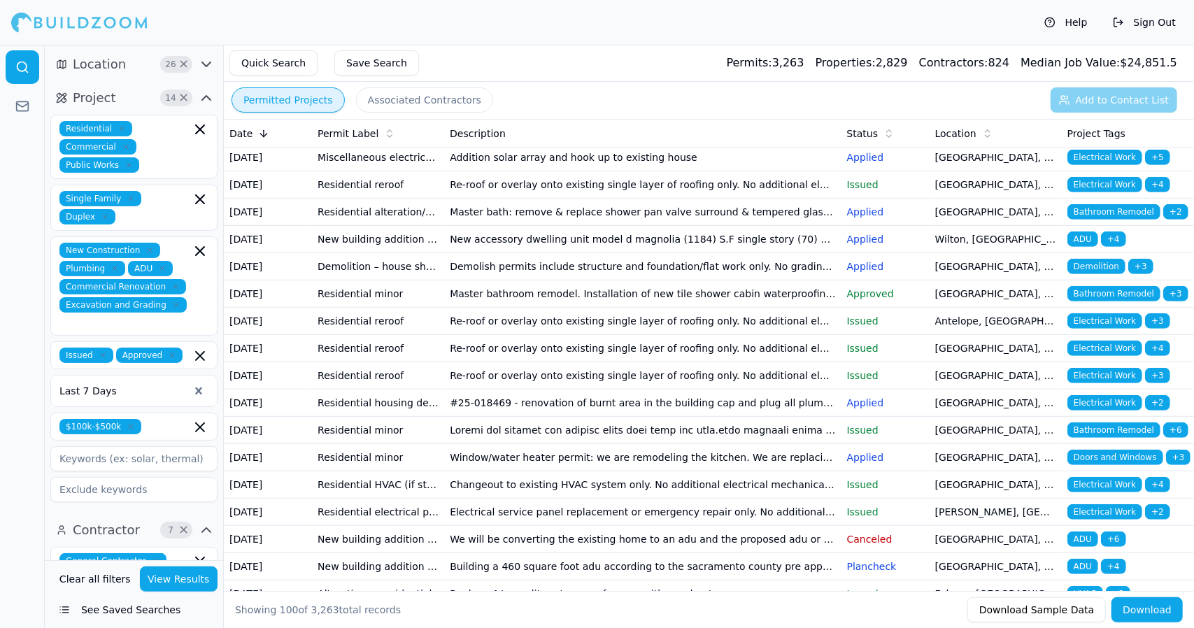
click at [551, 171] on td "Addition solar array and hook up to existing house" at bounding box center [642, 157] width 397 height 27
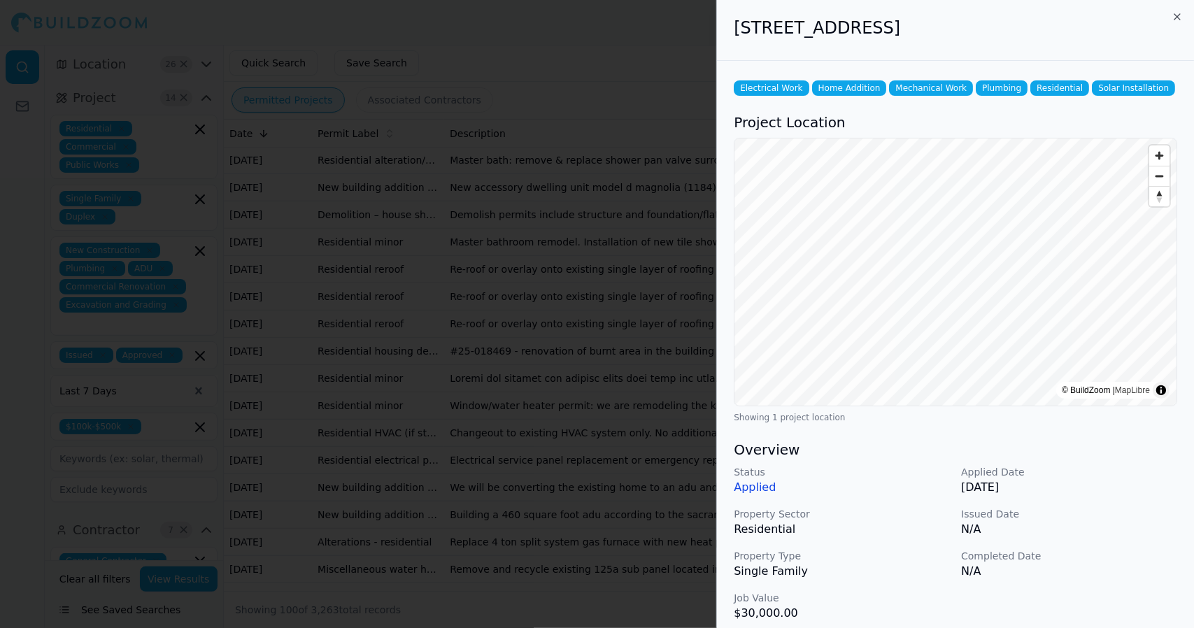
scroll to position [504, 0]
click at [1188, 31] on div "[STREET_ADDRESS]" at bounding box center [955, 30] width 477 height 61
click at [1177, 22] on icon "button" at bounding box center [1177, 16] width 11 height 11
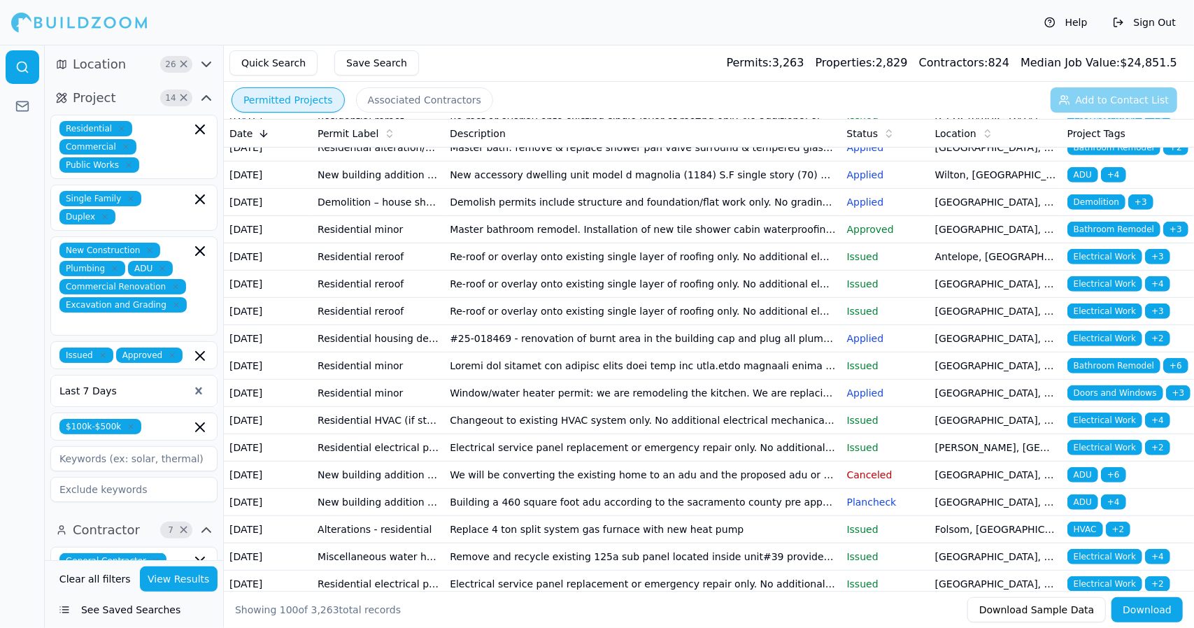
click at [733, 216] on td "Demolish permits include structure and foundation/flat work only. No grading is…" at bounding box center [642, 202] width 397 height 27
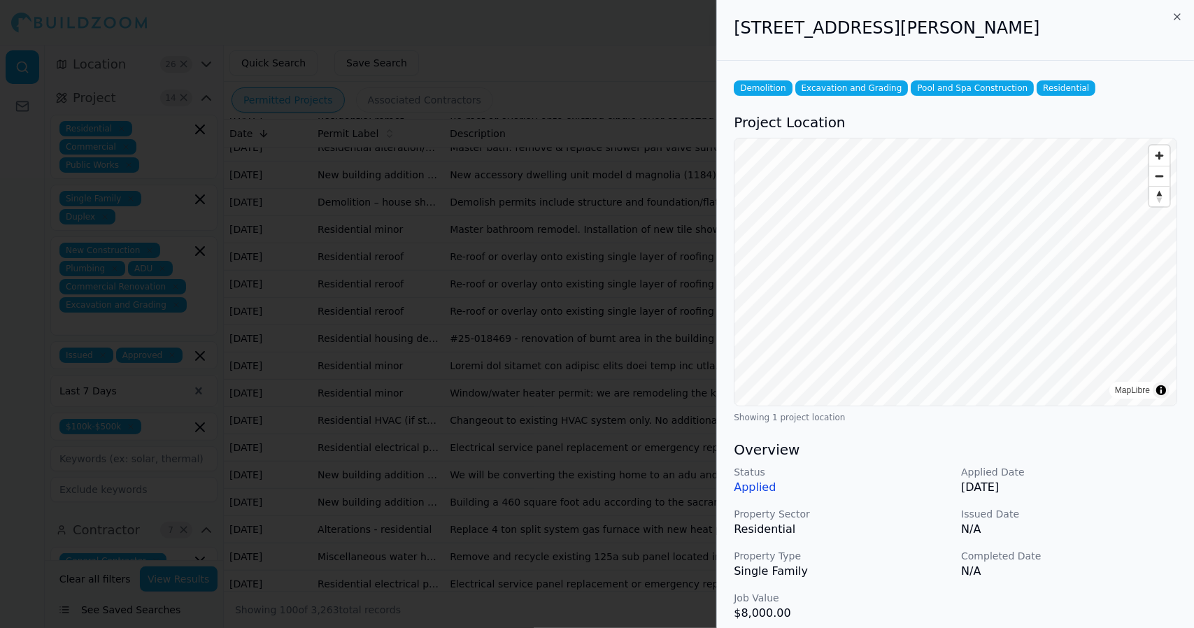
scroll to position [516, 0]
click at [1182, 15] on icon "button" at bounding box center [1177, 16] width 11 height 11
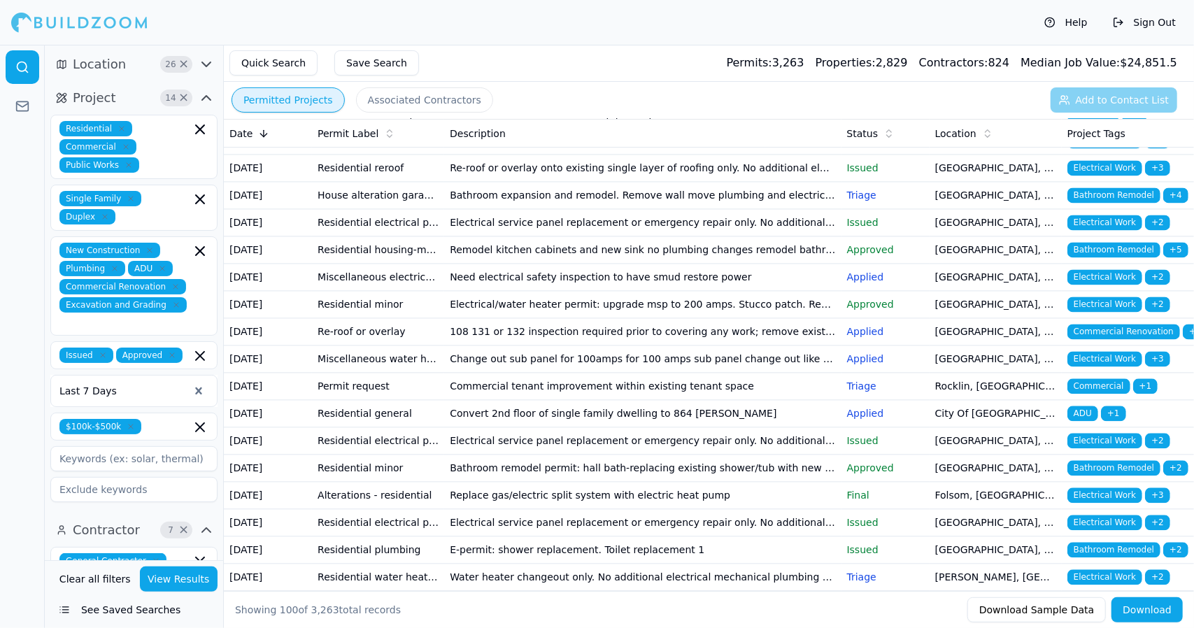
scroll to position [1987, 0]
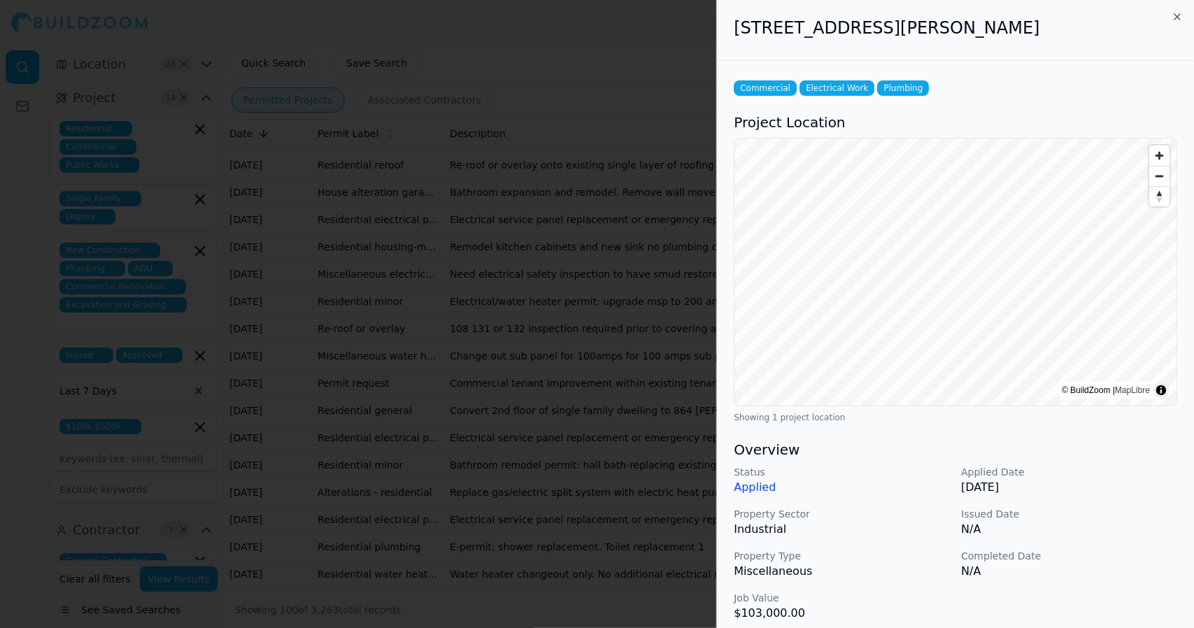
click at [1130, 551] on p "Completed Date" at bounding box center [1069, 556] width 216 height 14
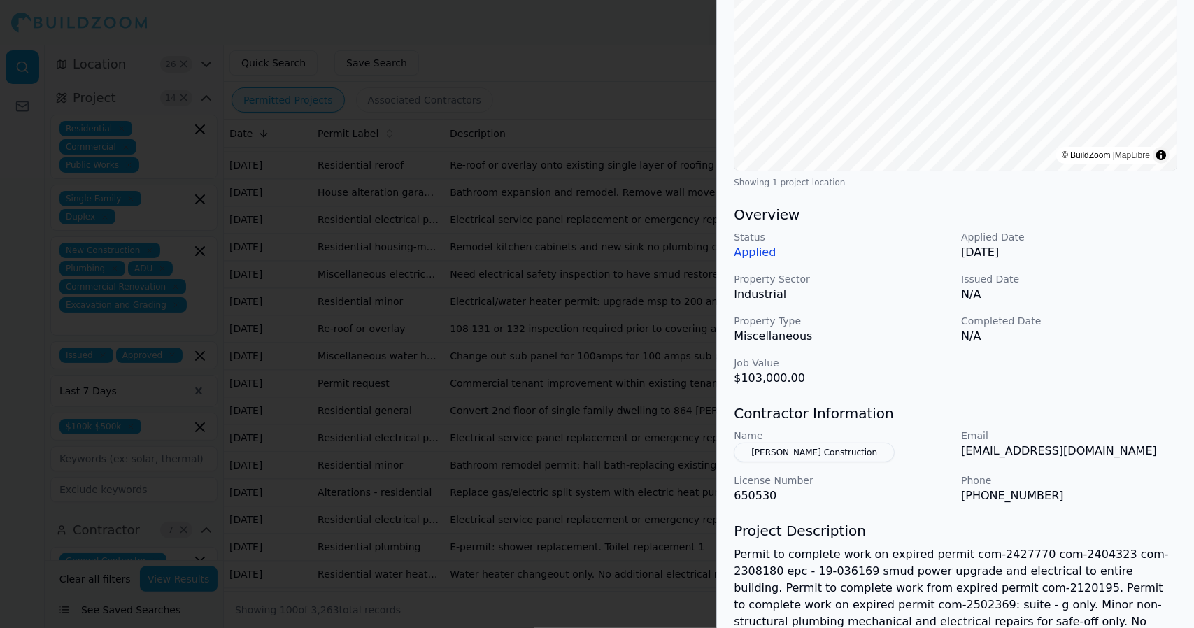
scroll to position [236, 0]
click at [1174, 229] on p "Applied Date" at bounding box center [1069, 236] width 216 height 14
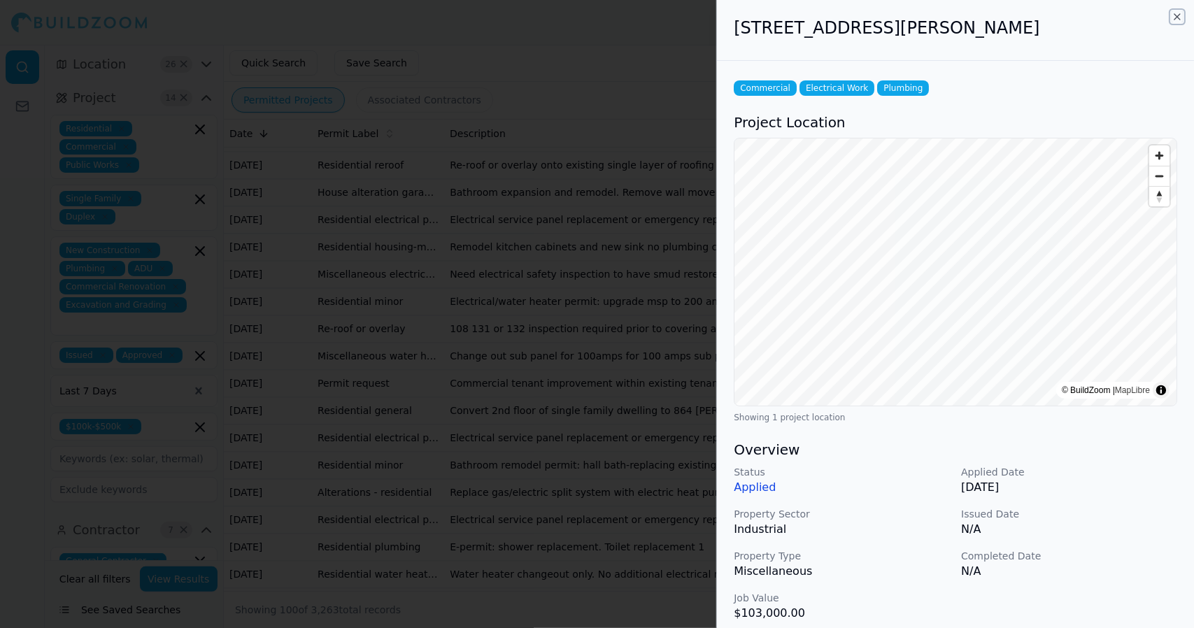
click at [1177, 13] on icon "button" at bounding box center [1177, 16] width 11 height 11
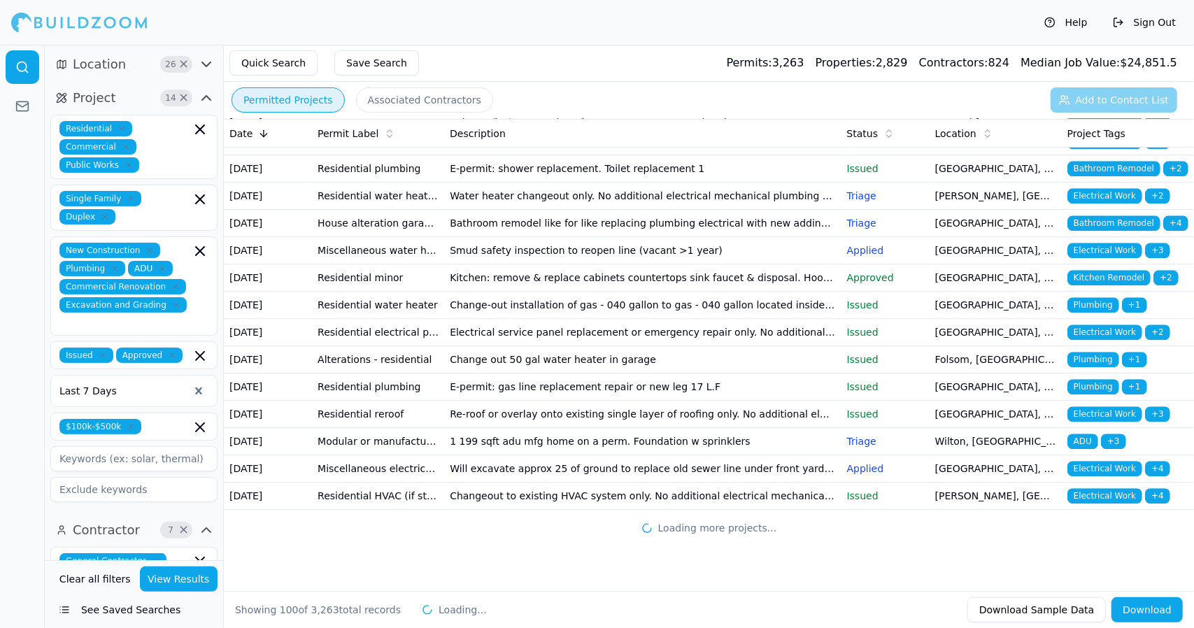
scroll to position [2885, 0]
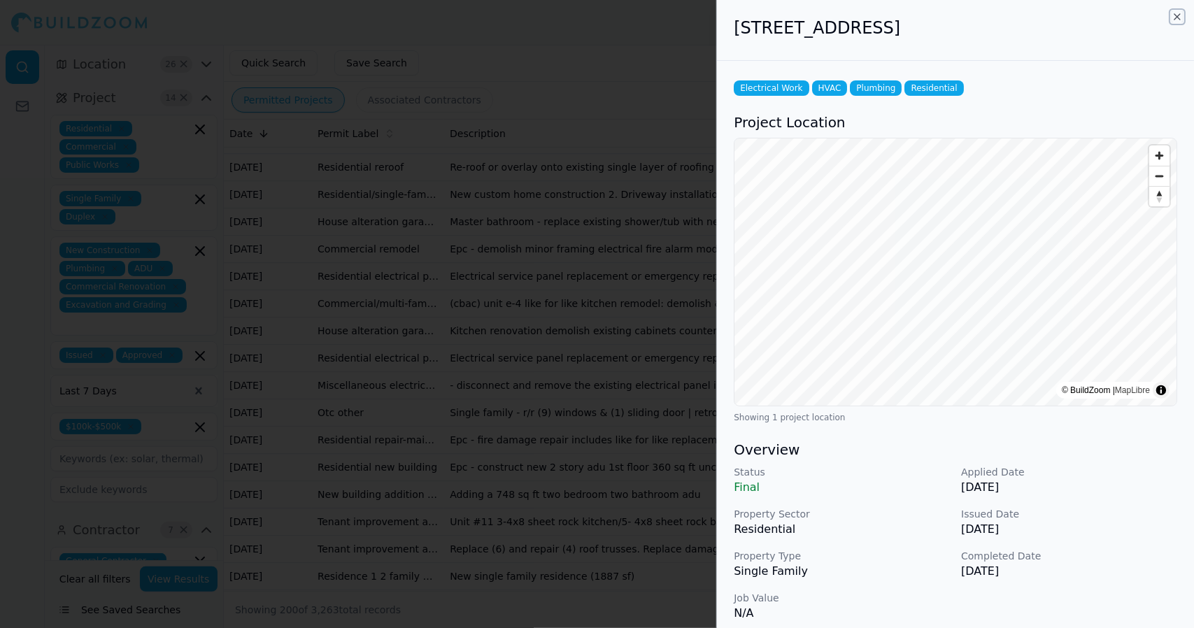
click at [1178, 17] on icon "button" at bounding box center [1177, 17] width 6 height 6
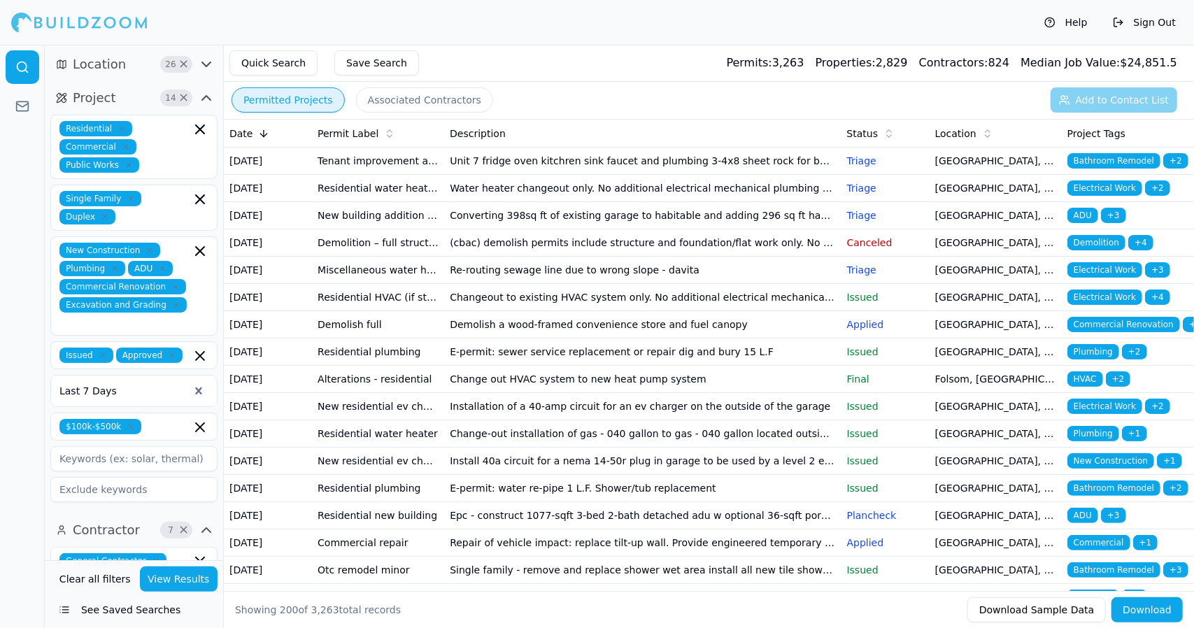
scroll to position [3657, 0]
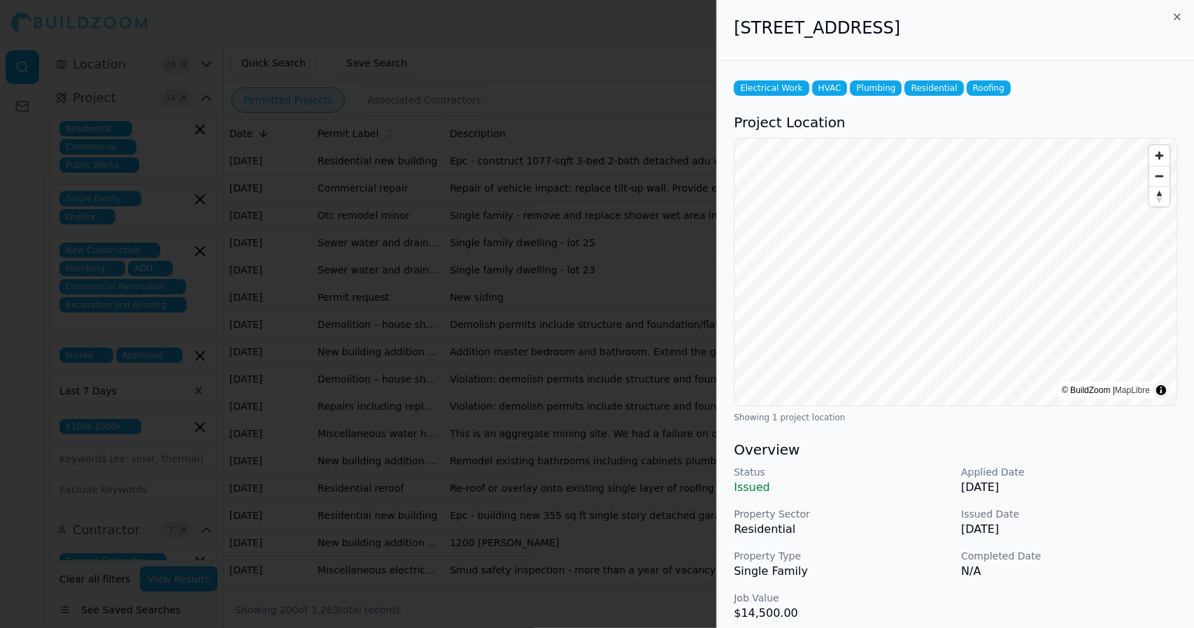
scroll to position [4011, 0]
click at [1181, 17] on icon "button" at bounding box center [1177, 16] width 11 height 11
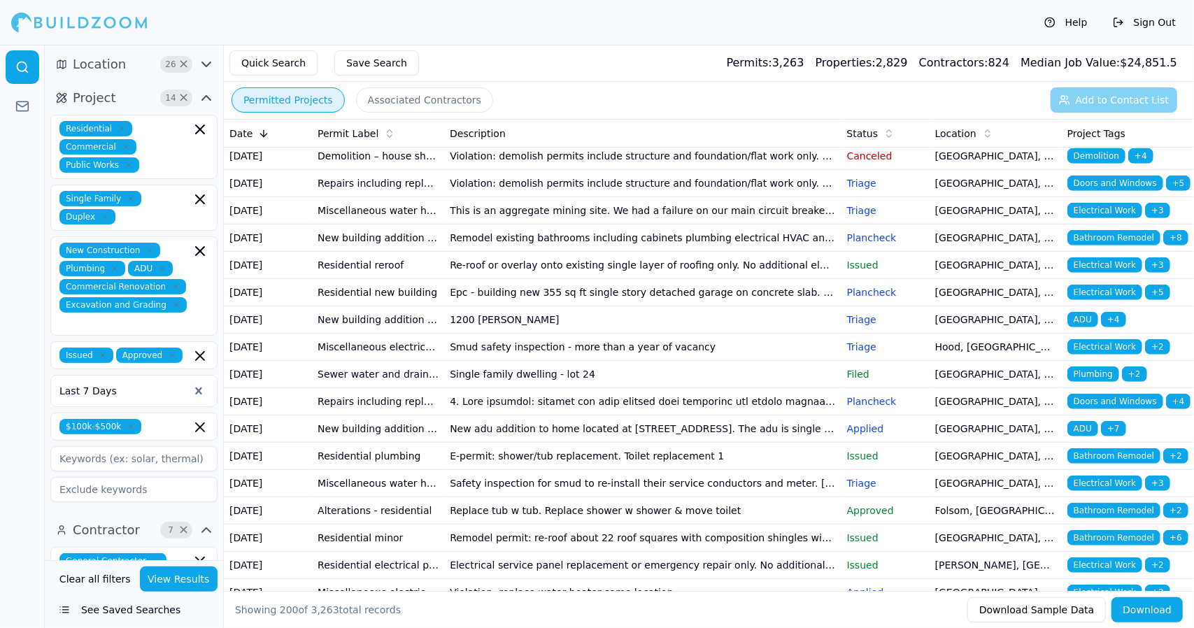
scroll to position [4234, 0]
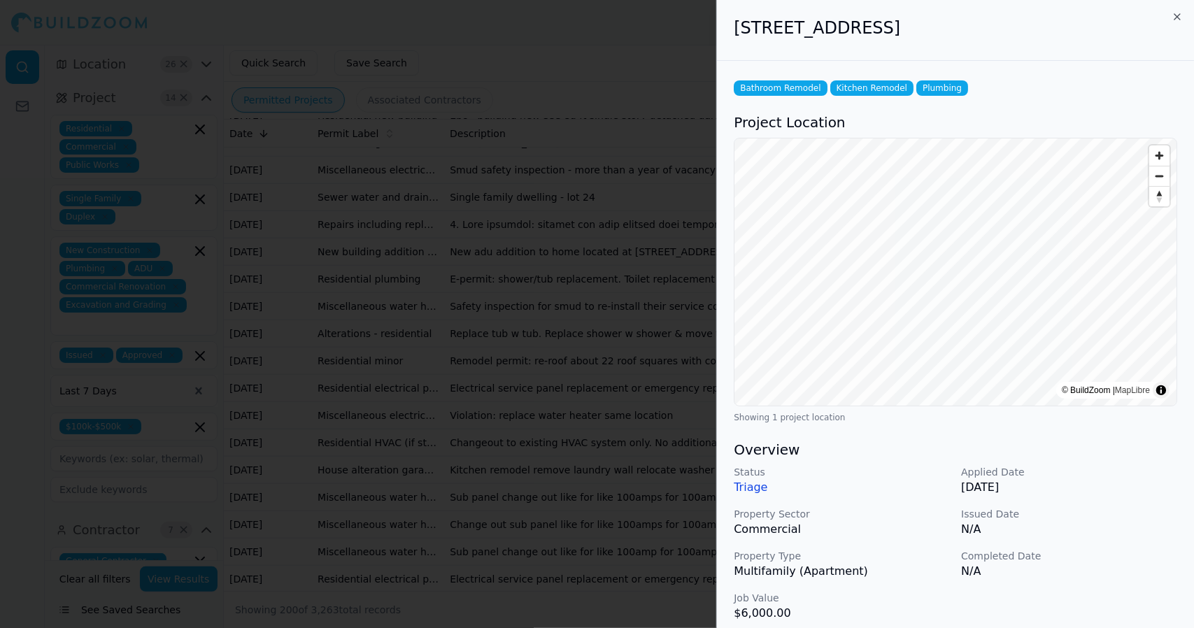
scroll to position [4428, 0]
click at [1179, 18] on icon "button" at bounding box center [1177, 16] width 11 height 11
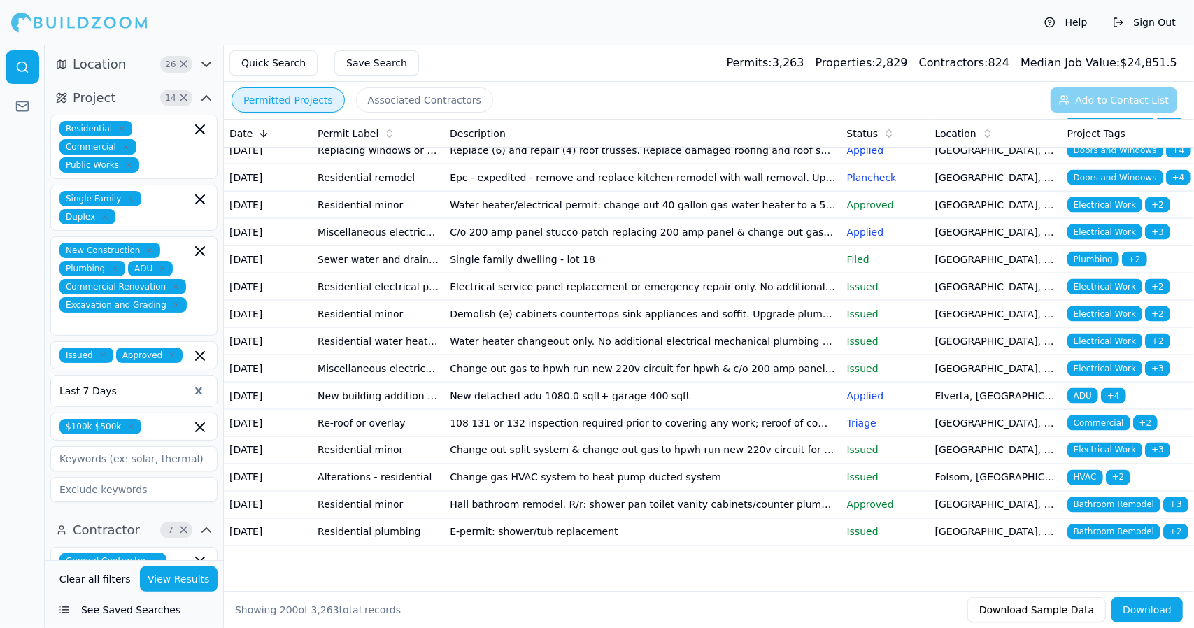
scroll to position [5557, 0]
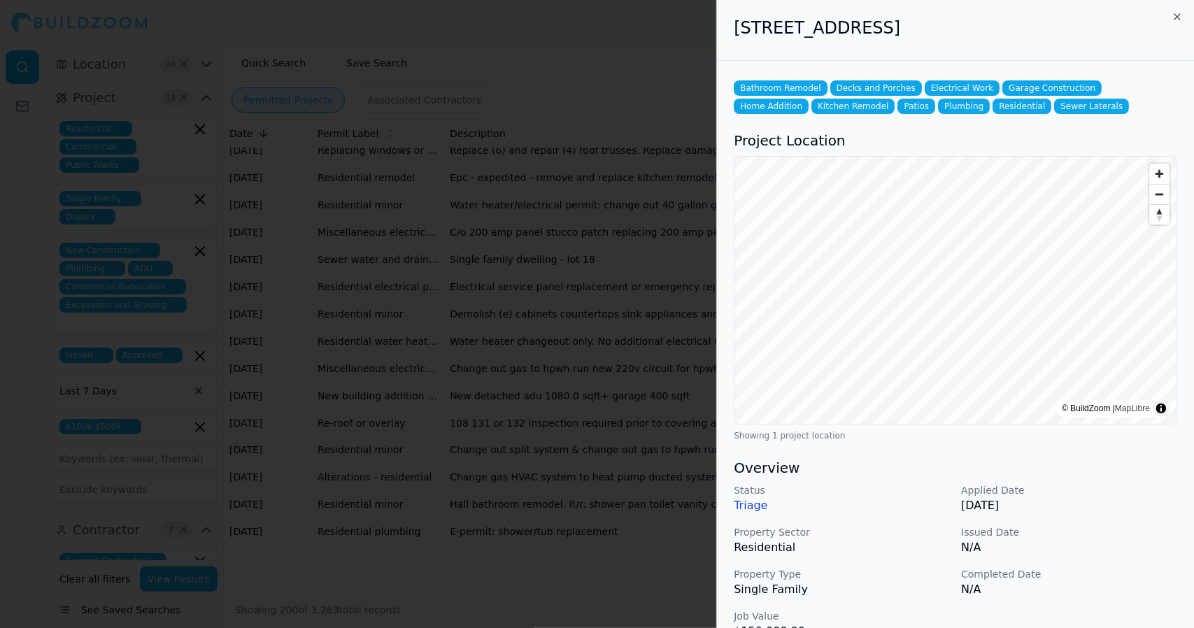
scroll to position [6018, 0]
click at [1181, 17] on icon "button" at bounding box center [1177, 16] width 11 height 11
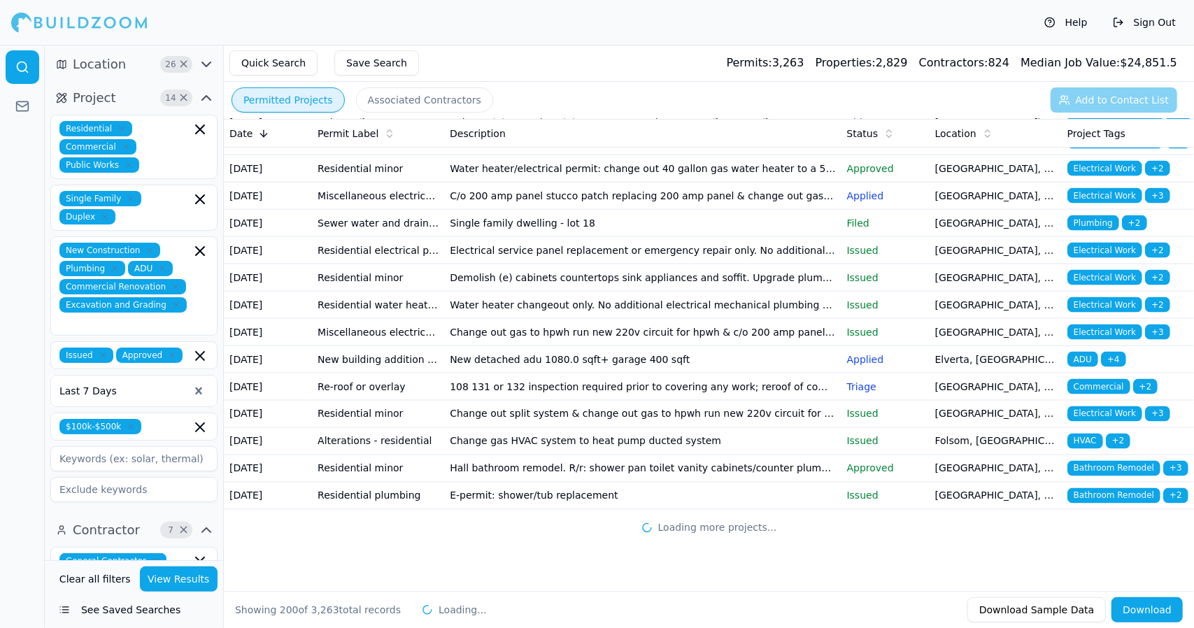
scroll to position [7191, 0]
click at [688, 319] on td "Change out gas to hpwh run new 220v circuit for hpwh & c/o 200 amp panel stucco…" at bounding box center [642, 332] width 397 height 27
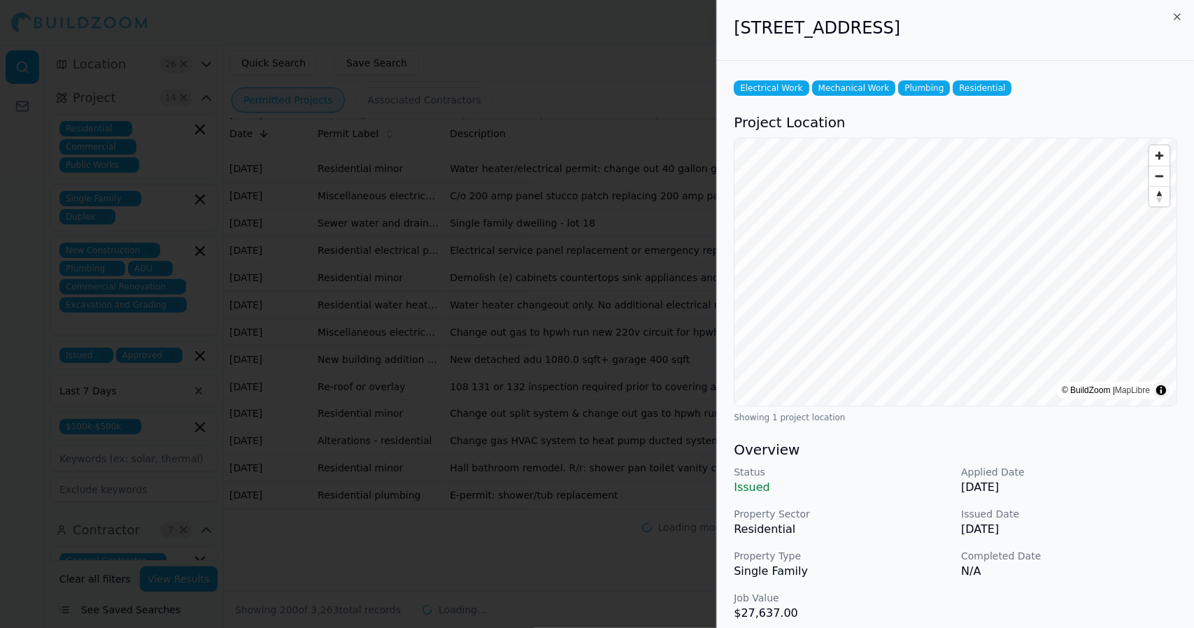
scroll to position [7020, 0]
click at [1193, 27] on div "[STREET_ADDRESS]" at bounding box center [955, 30] width 477 height 61
click at [1193, 20] on div "[STREET_ADDRESS]" at bounding box center [955, 30] width 477 height 61
click at [1179, 22] on icon "button" at bounding box center [1177, 16] width 11 height 11
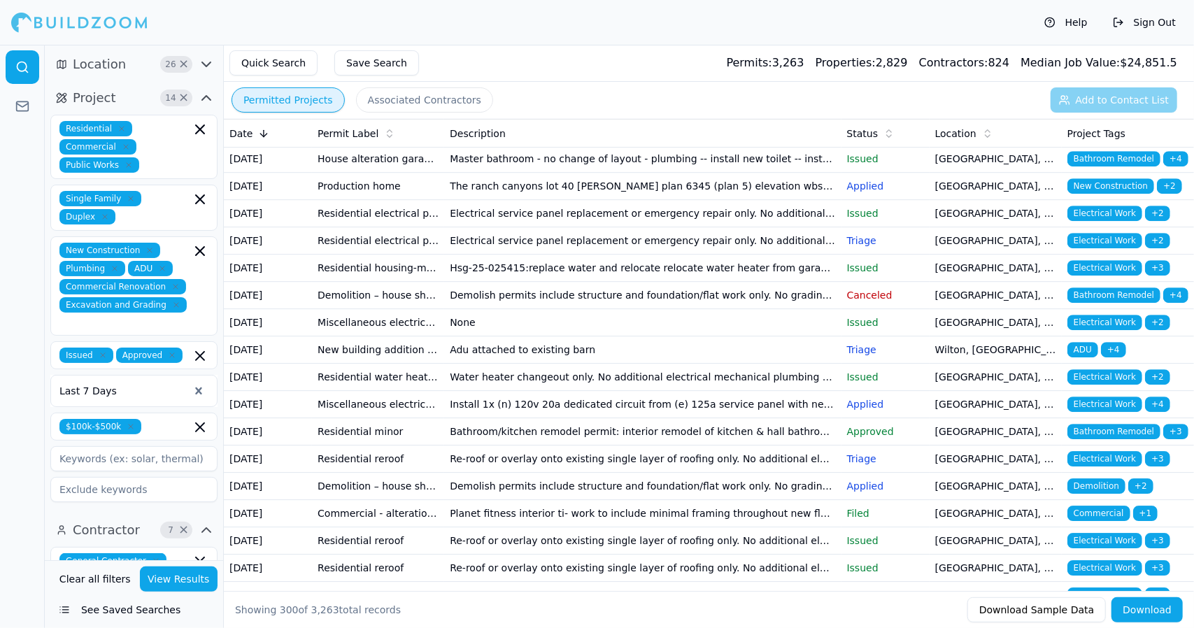
scroll to position [6412, 0]
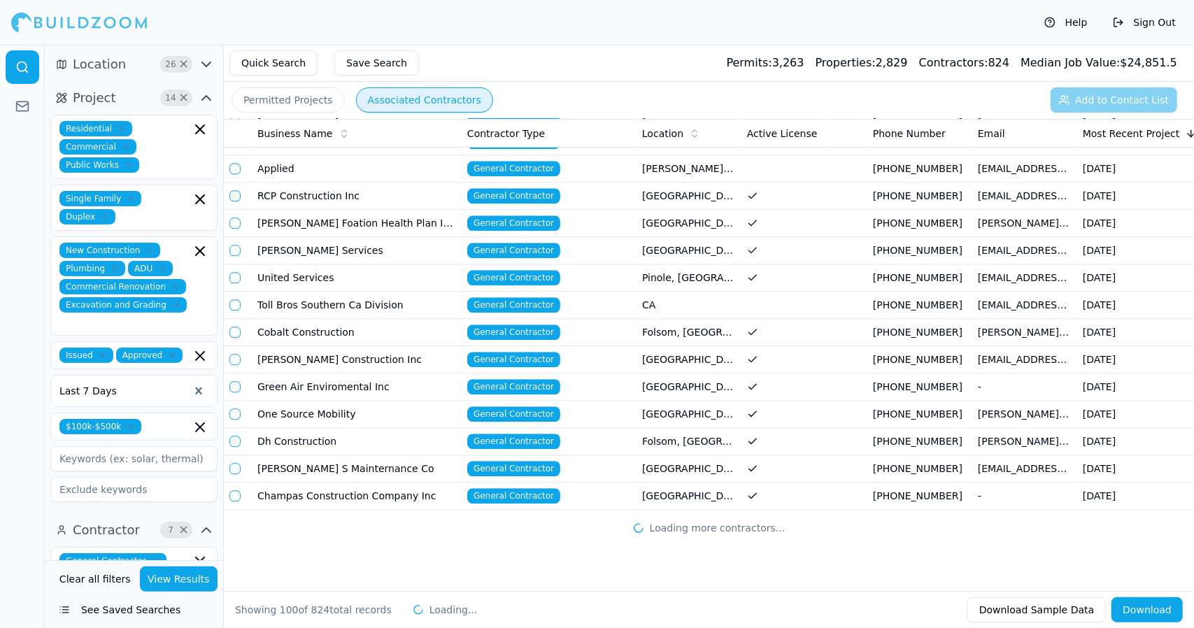
click at [439, 93] on button "Associated Contractors" at bounding box center [424, 99] width 137 height 25
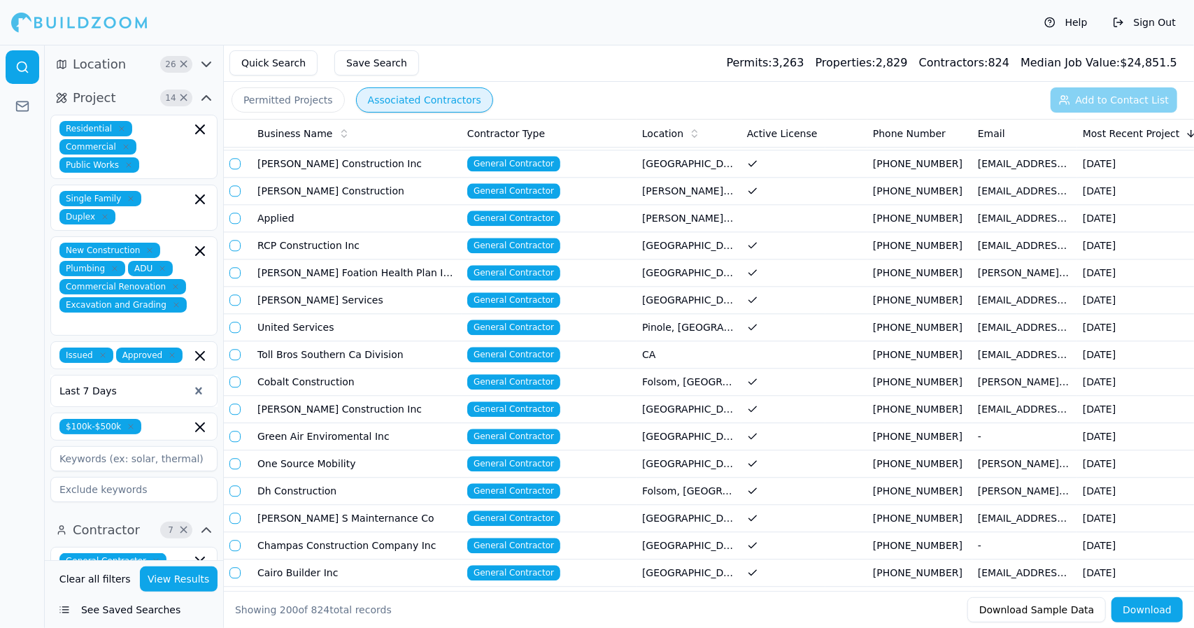
click at [516, 183] on span "General Contractor" at bounding box center [513, 190] width 93 height 15
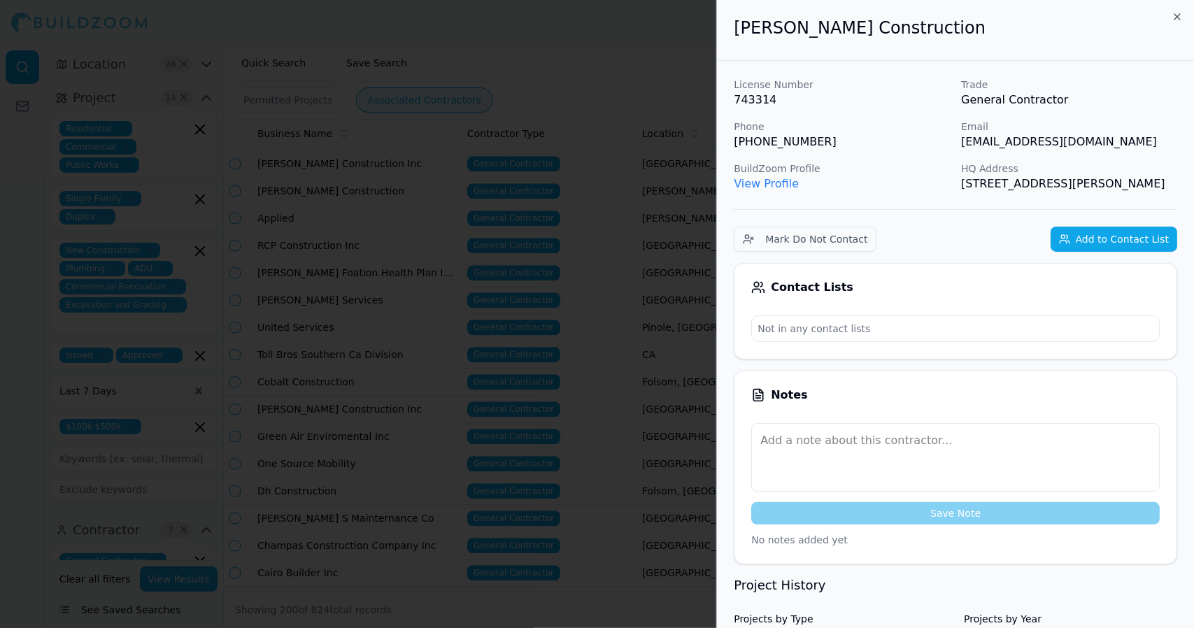
drag, startPoint x: 1174, startPoint y: 15, endPoint x: 687, endPoint y: 71, distance: 490.7
click at [687, 71] on div at bounding box center [597, 314] width 1194 height 628
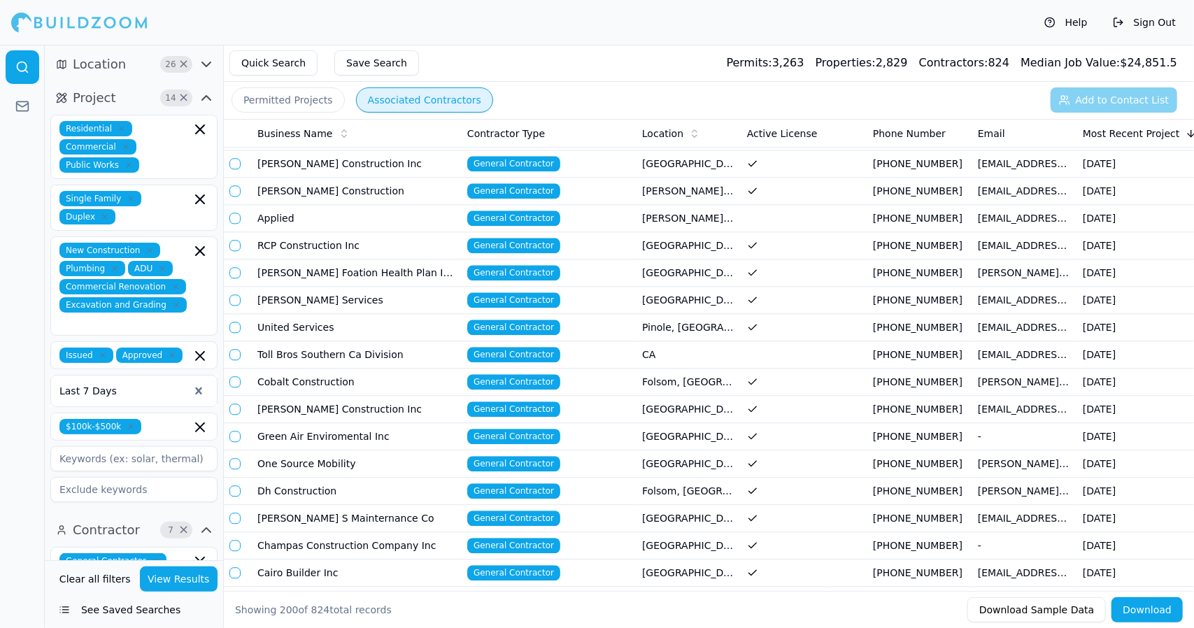
click at [350, 560] on td "Cairo Builder Inc" at bounding box center [357, 573] width 210 height 27
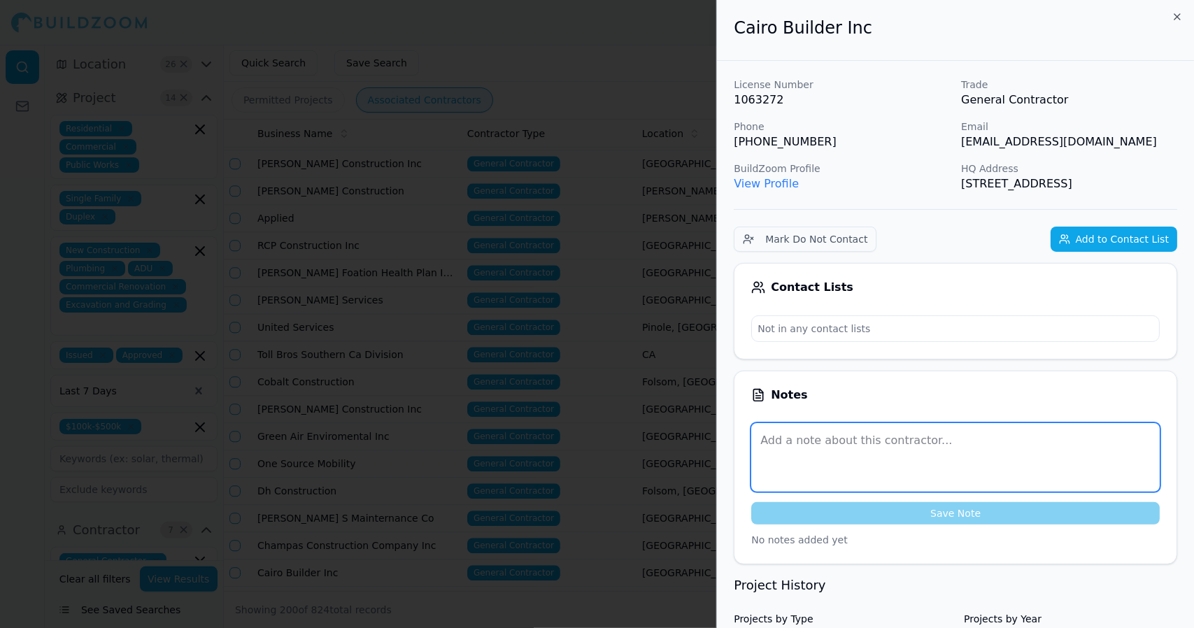
click at [1051, 469] on textarea at bounding box center [955, 457] width 408 height 69
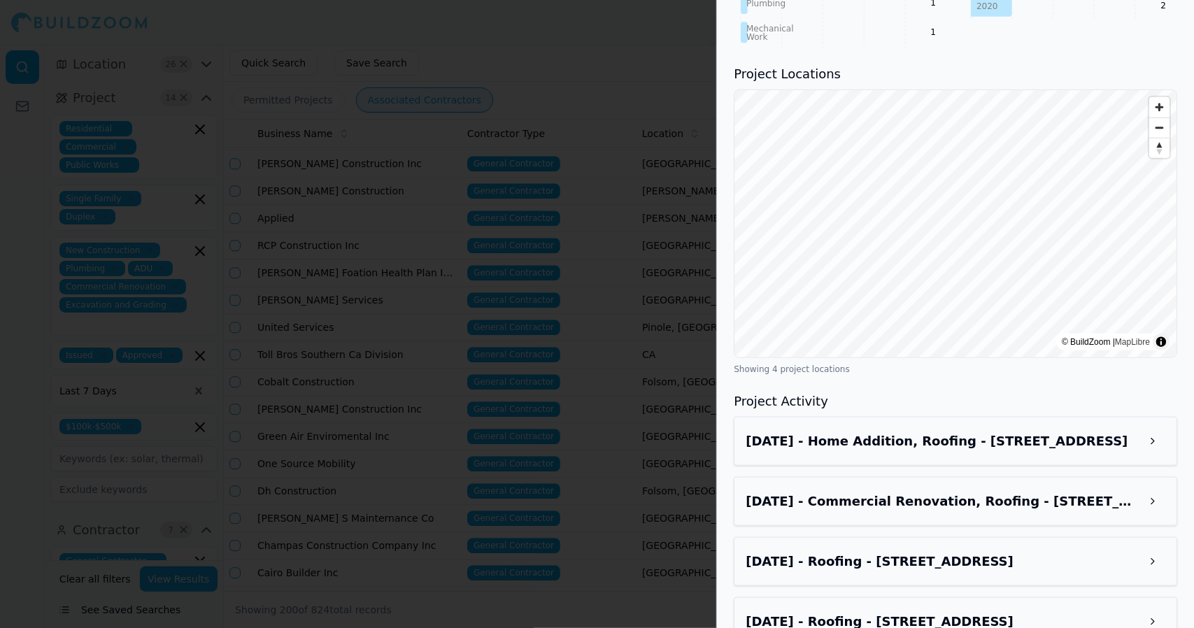
scroll to position [810, 0]
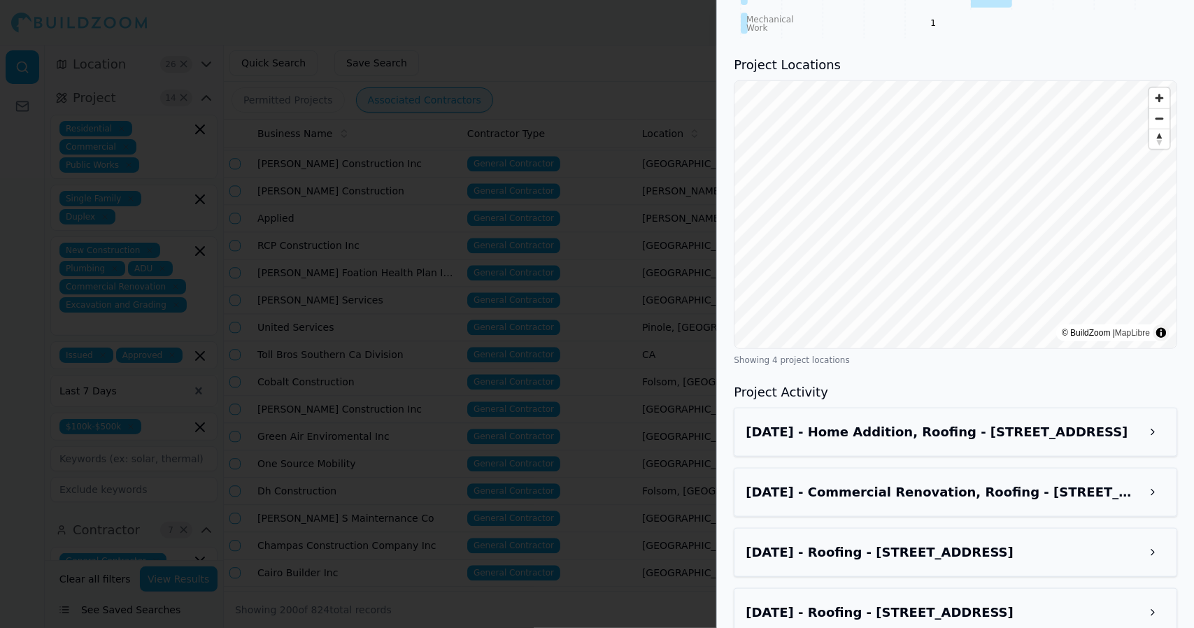
click at [1025, 528] on div "[DATE] - Roofing - [STREET_ADDRESS]" at bounding box center [955, 552] width 443 height 49
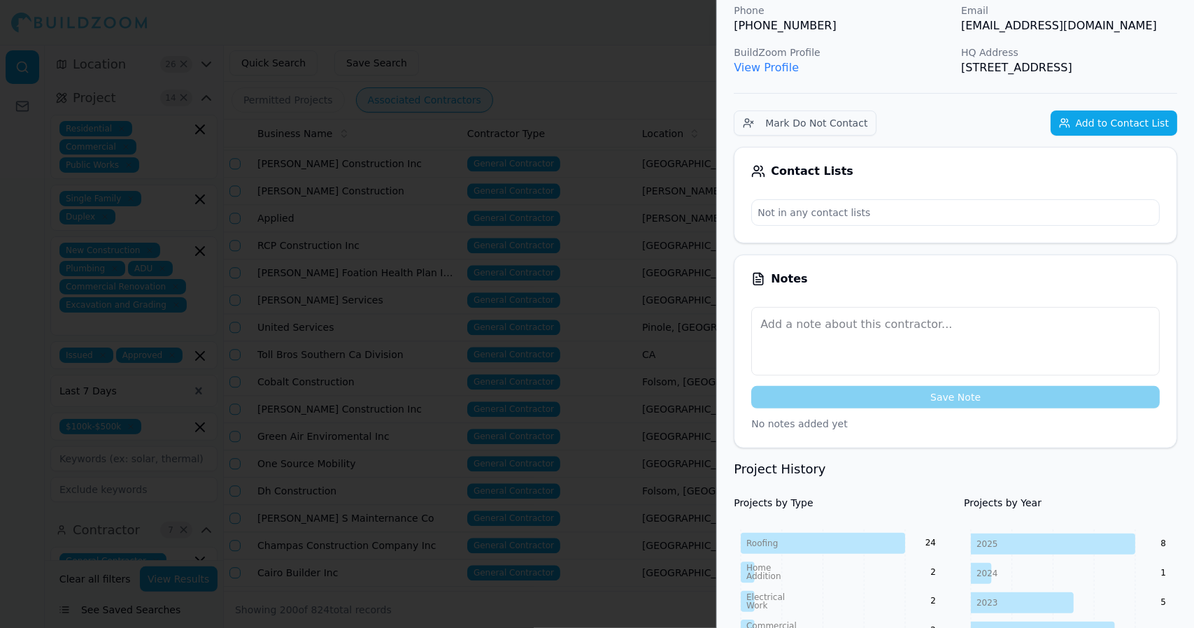
scroll to position [0, 0]
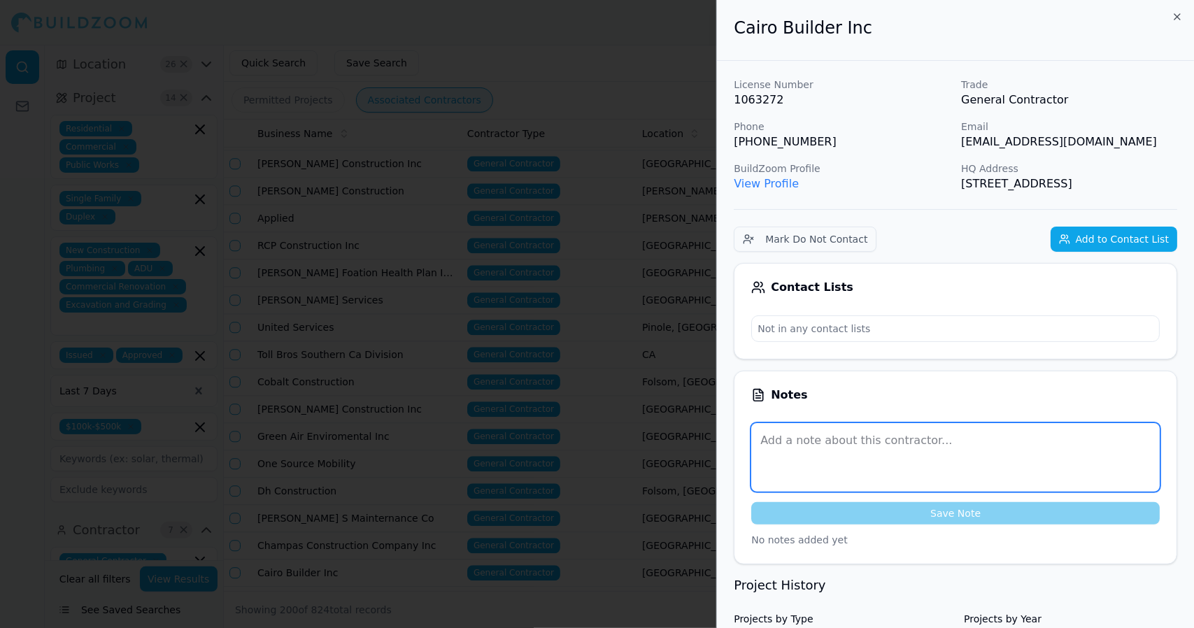
click at [1058, 457] on textarea at bounding box center [955, 457] width 408 height 69
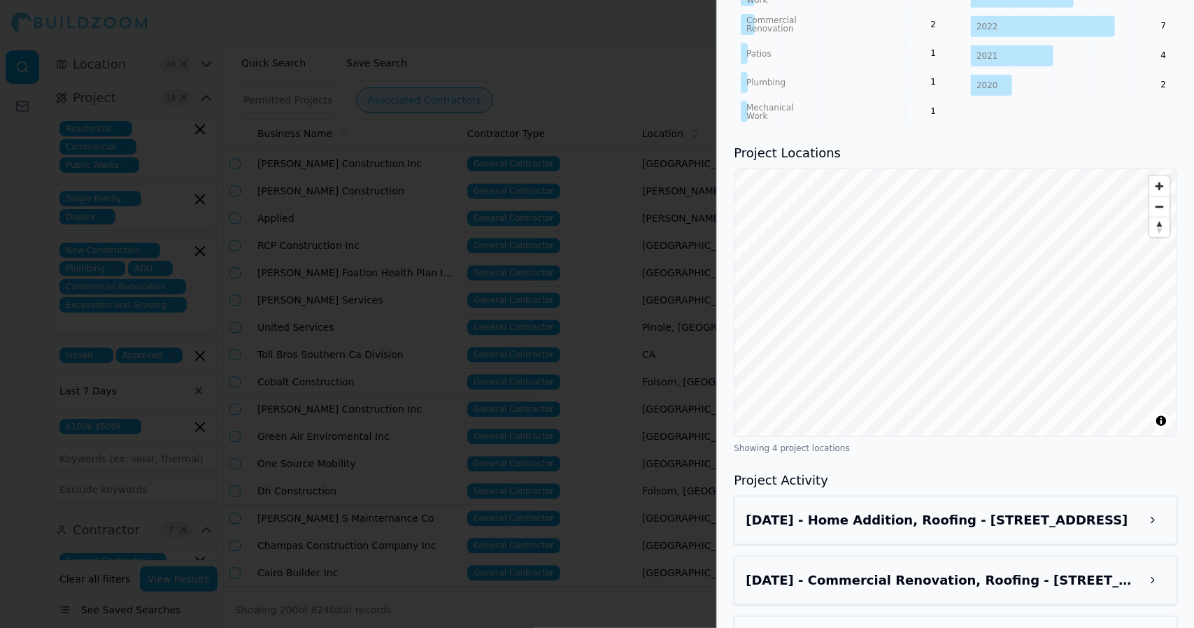
scroll to position [831, 0]
